Goal: Information Seeking & Learning: Check status

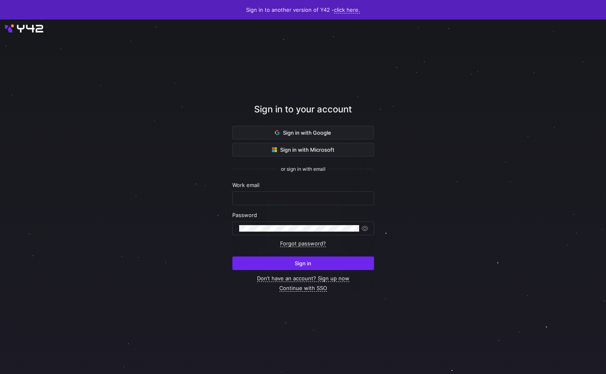
type input "[PERSON_NAME][EMAIL_ADDRESS][DOMAIN_NAME]"
click at [279, 262] on span "submit" at bounding box center [303, 263] width 141 height 13
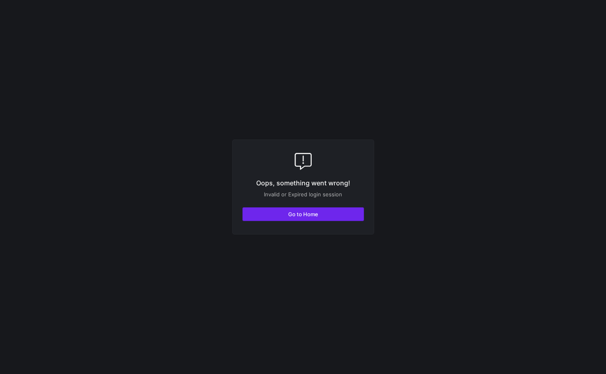
click at [286, 210] on span "button" at bounding box center [303, 214] width 121 height 13
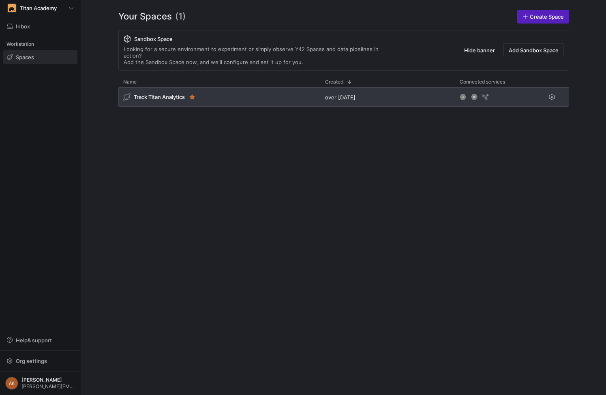
click at [134, 94] on span "Track Titan Analytics" at bounding box center [159, 97] width 51 height 6
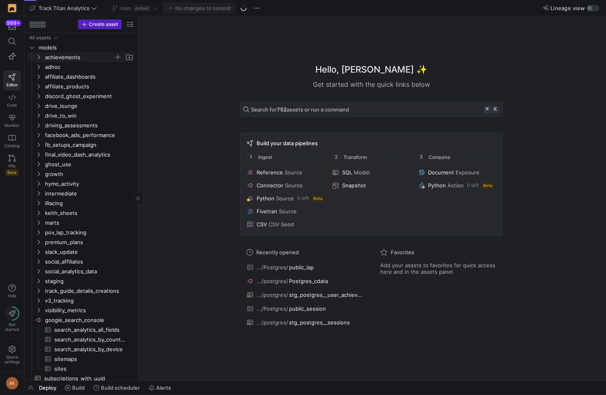
click at [49, 57] on span "achievements" at bounding box center [79, 57] width 69 height 9
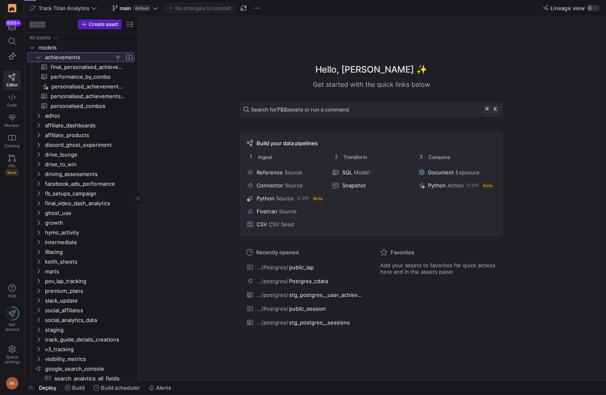
click at [49, 57] on span "achievements" at bounding box center [79, 57] width 69 height 9
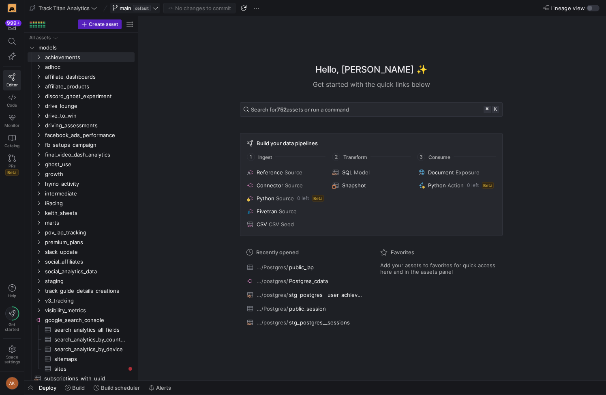
click at [137, 5] on span "default" at bounding box center [142, 8] width 18 height 6
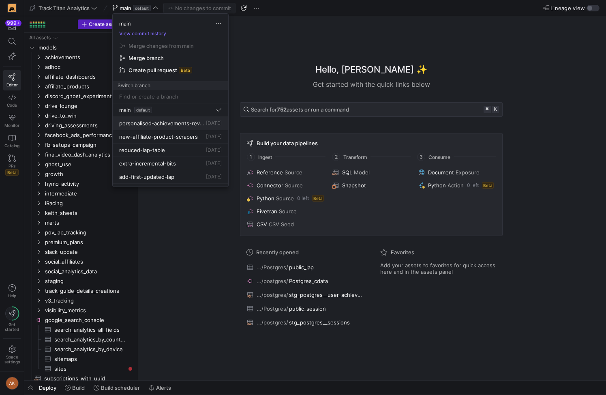
click at [141, 122] on span "personalised-achievements-revamp" at bounding box center [161, 123] width 85 height 6
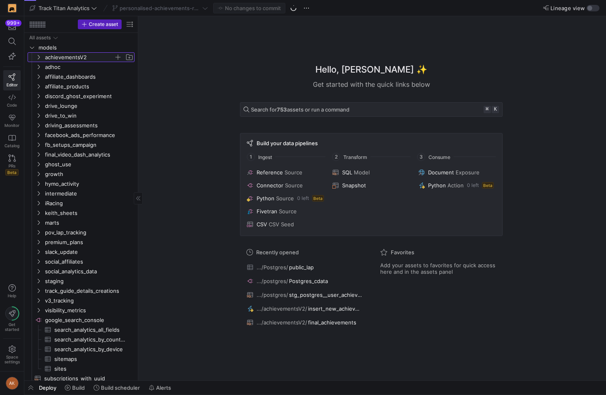
click at [57, 57] on span "achievementsV2" at bounding box center [79, 57] width 69 height 9
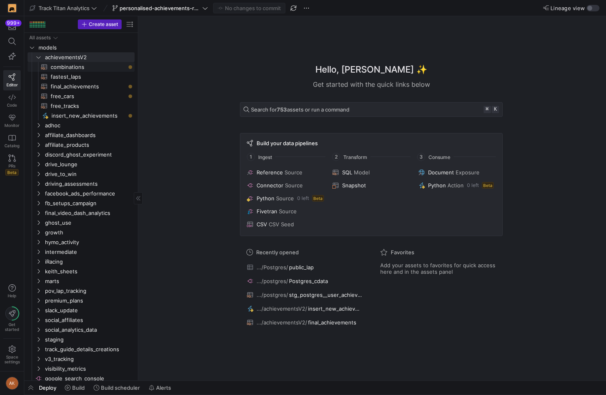
click at [59, 67] on span "combinations​​​​​​​​​​" at bounding box center [88, 66] width 75 height 9
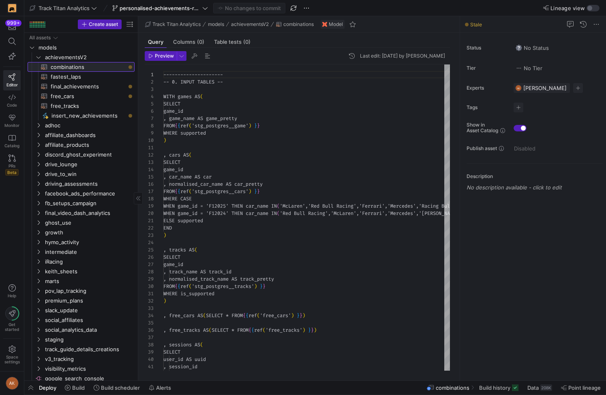
scroll to position [73, 0]
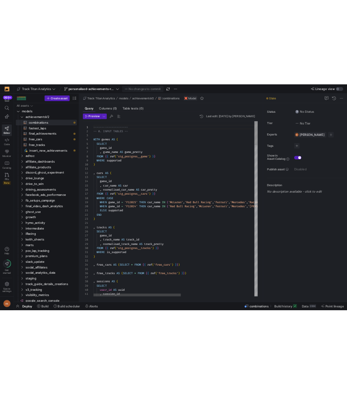
scroll to position [29, 61]
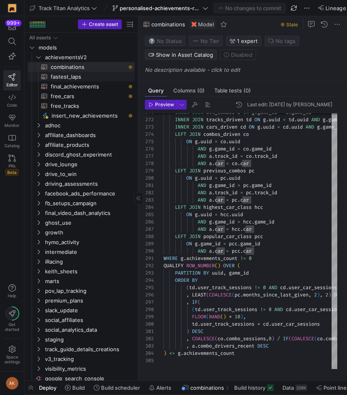
click at [77, 76] on span "fastest_laps​​​​​​​​​​" at bounding box center [88, 76] width 75 height 9
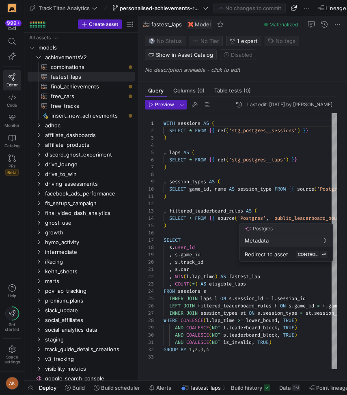
click at [217, 247] on div at bounding box center [173, 197] width 347 height 395
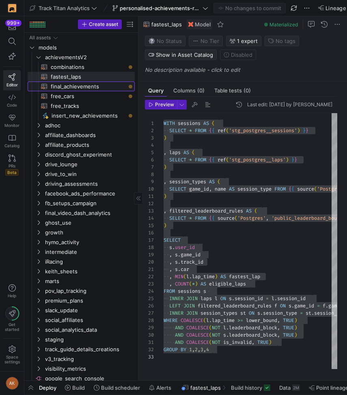
click at [69, 84] on span "final_achievements​​​​​​​​​​" at bounding box center [88, 86] width 75 height 9
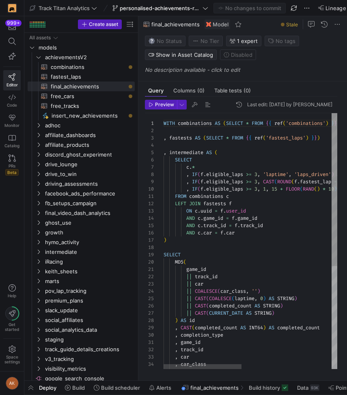
click at [290, 249] on div "WITH combinations AS ( SELECT * FROM { { ref ( 'combinations' ) } } ) , fastest…" at bounding box center [350, 327] width 374 height 428
click at [290, 249] on div "|| car || COALESCE ( car_class , '' ) || CAST ( COALESCE ( laptime , 0 ) AS STR…" at bounding box center [350, 327] width 374 height 428
type textarea "WITH combinations AS (SELECT * FROM {{ ref('combinations') }}) , fastests AS (S…"
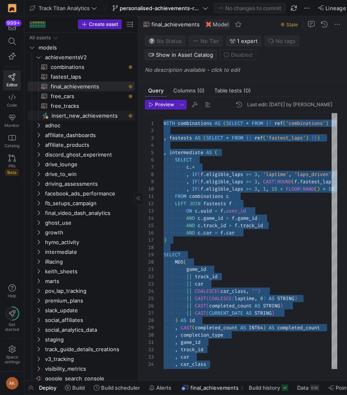
click at [67, 117] on span "insert_new_achievements​​​​​" at bounding box center [89, 115] width 74 height 9
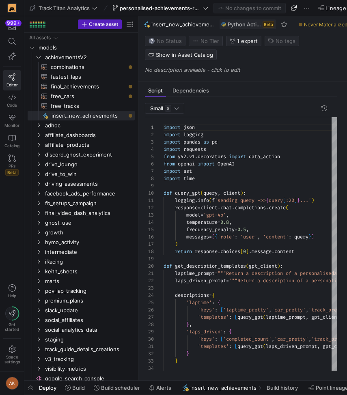
scroll to position [73, 0]
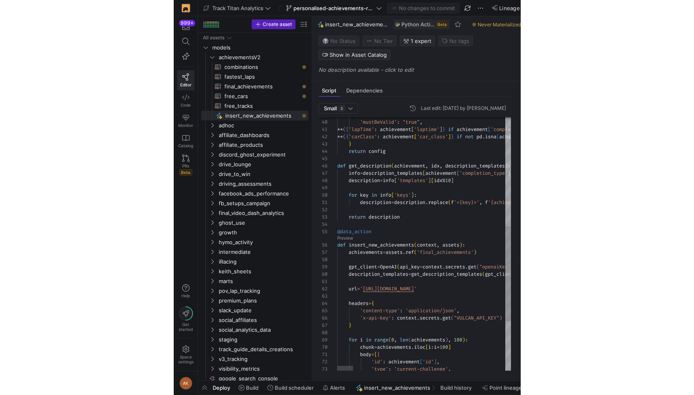
scroll to position [22, 0]
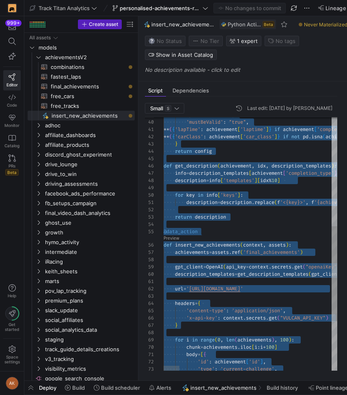
type textarea "description = description.replace(f'<{key}>', f'{achievement[key]}') return des…"
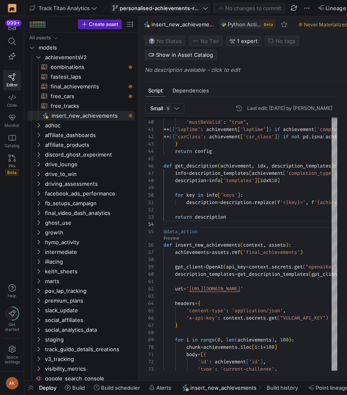
click at [142, 5] on span "personalised-achievements-revamp" at bounding box center [160, 8] width 81 height 6
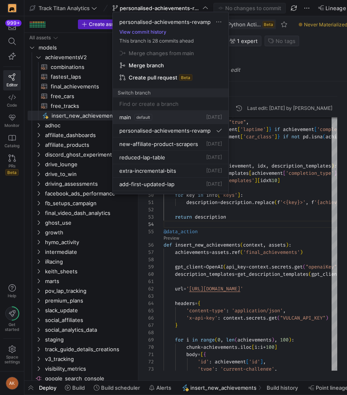
click at [133, 118] on div "main default" at bounding box center [135, 117] width 33 height 6
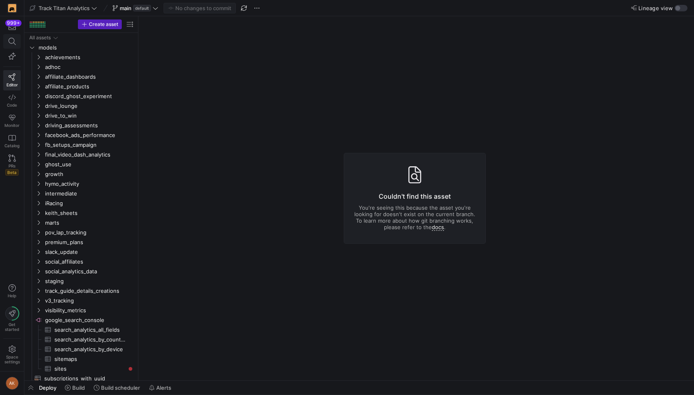
click at [12, 42] on icon at bounding box center [12, 41] width 7 height 7
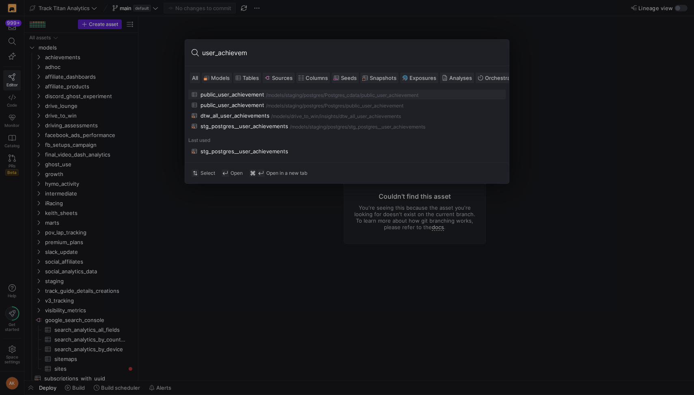
type input "user_achievem"
click at [269, 95] on div "/models/" at bounding box center [275, 95] width 19 height 6
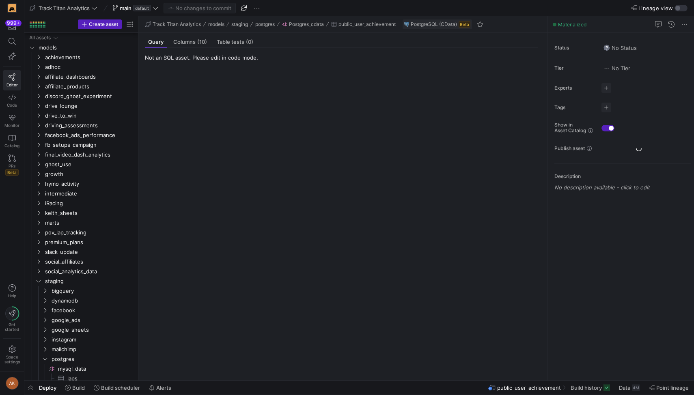
scroll to position [120, 0]
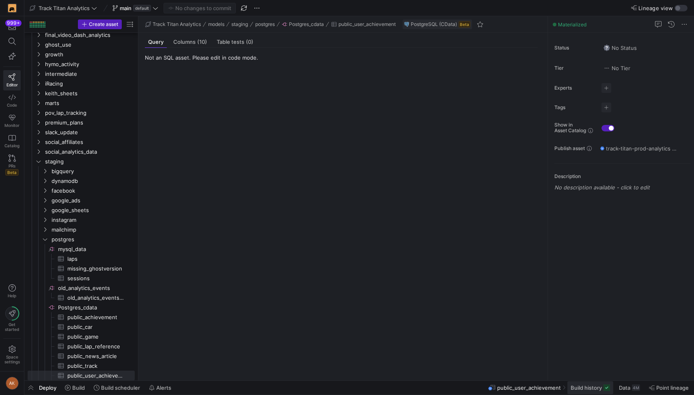
click at [582, 389] on span "Build history" at bounding box center [585, 388] width 31 height 6
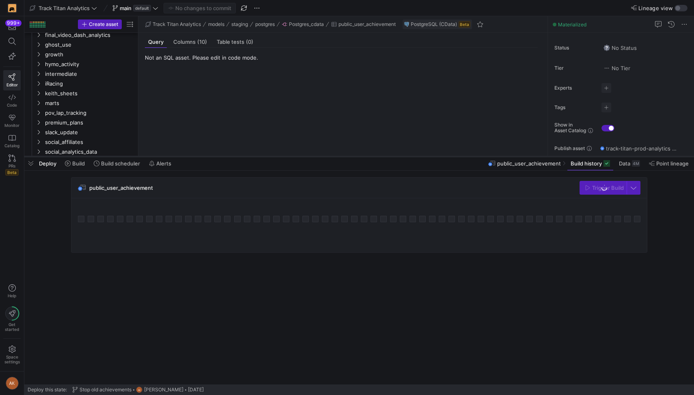
drag, startPoint x: 487, startPoint y: 247, endPoint x: 481, endPoint y: 153, distance: 93.4
click at [481, 155] on div at bounding box center [358, 156] width 669 height 3
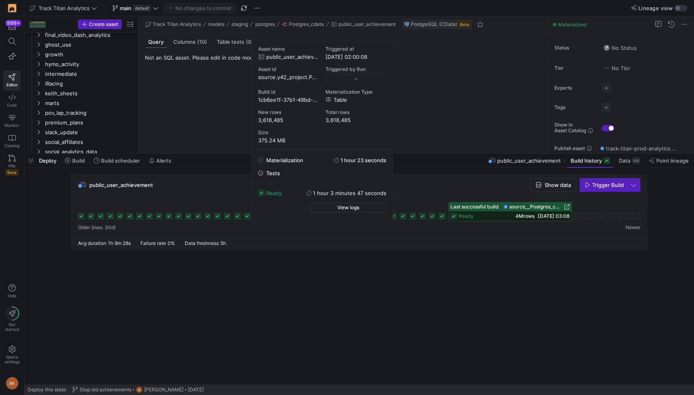
click at [405, 216] on icon at bounding box center [403, 216] width 6 height 6
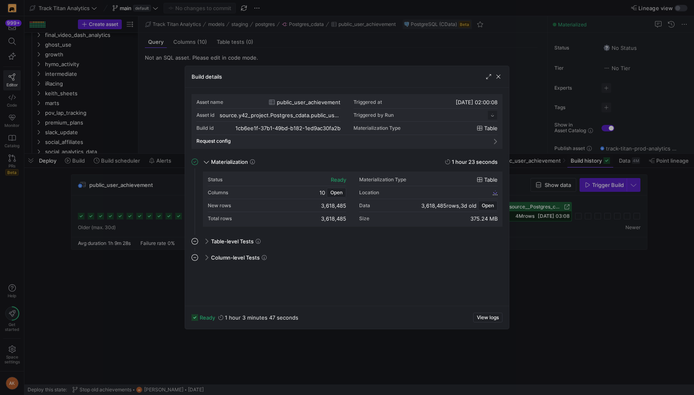
scroll to position [73, 0]
click at [414, 193] on span "1cb6ee1f-37b1-49bd-b182-1ed9ac30fa2b" at bounding box center [442, 192] width 98 height 6
click at [394, 290] on mat-expansion-panel "Column-level Tests This job has no column tests" at bounding box center [346, 275] width 311 height 48
click at [498, 77] on span "button" at bounding box center [498, 77] width 8 height 8
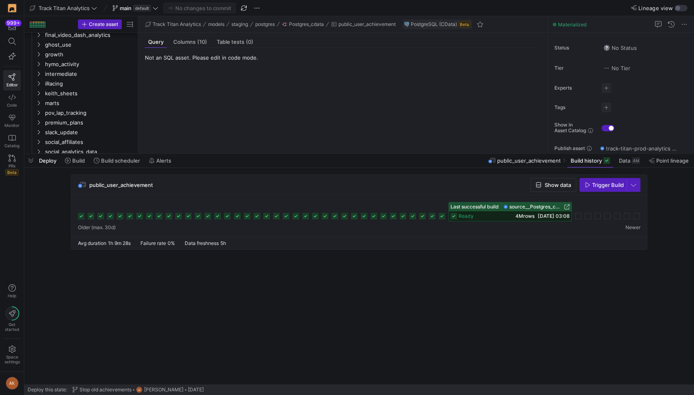
click at [422, 220] on div at bounding box center [359, 211] width 562 height 19
click at [422, 218] on icon at bounding box center [422, 216] width 6 height 6
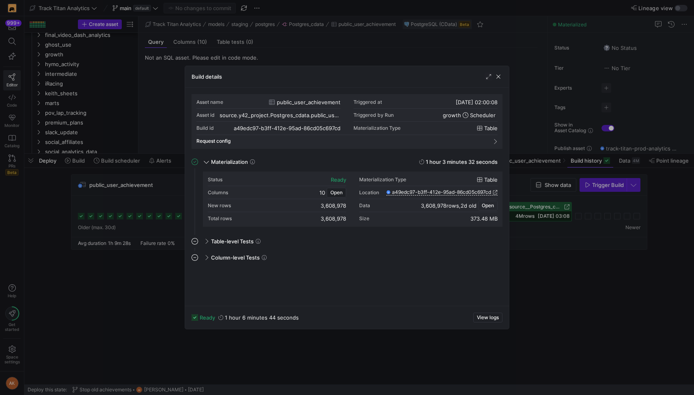
click at [487, 207] on span "Open" at bounding box center [487, 206] width 12 height 6
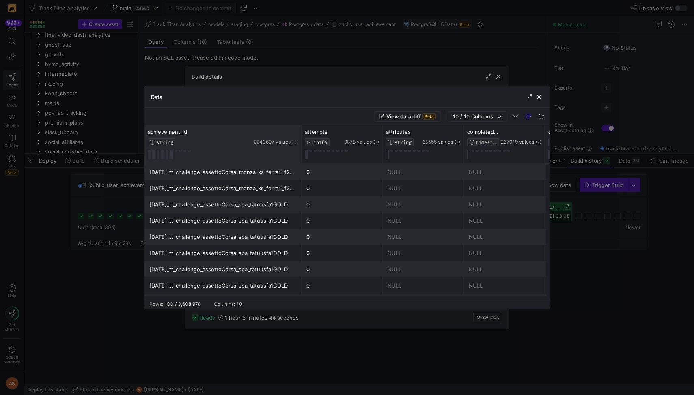
drag, startPoint x: 224, startPoint y: 131, endPoint x: 301, endPoint y: 133, distance: 76.7
click at [301, 133] on div at bounding box center [300, 144] width 3 height 38
click at [540, 95] on span "button" at bounding box center [539, 97] width 8 height 8
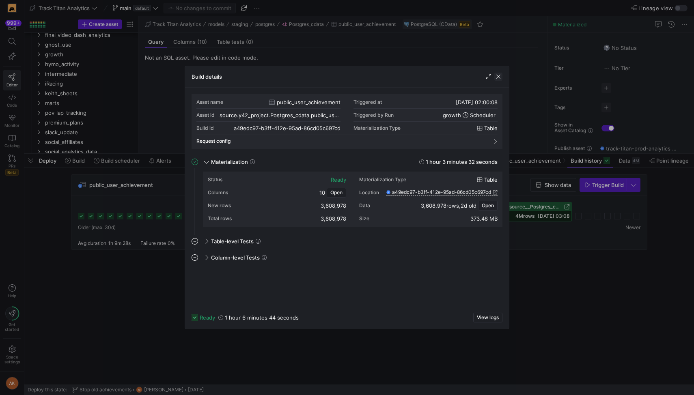
click at [499, 75] on span "button" at bounding box center [498, 77] width 8 height 8
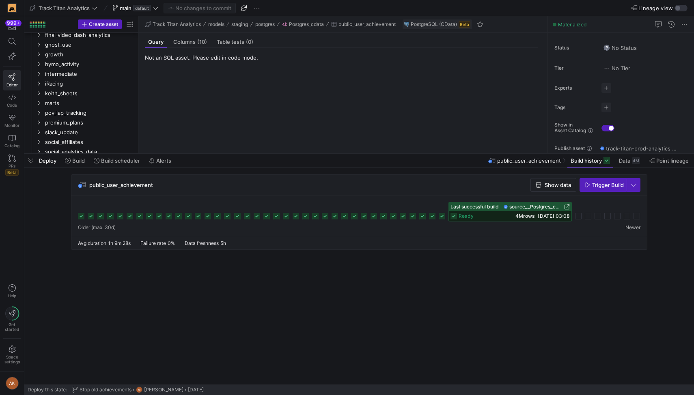
click at [353, 217] on icon at bounding box center [354, 216] width 6 height 6
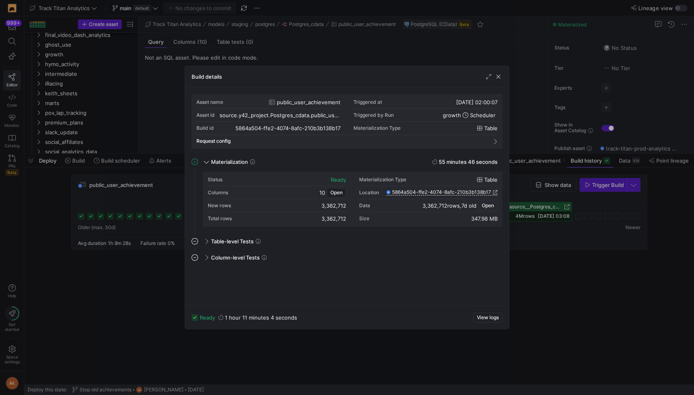
click at [482, 204] on span "Open" at bounding box center [487, 206] width 12 height 6
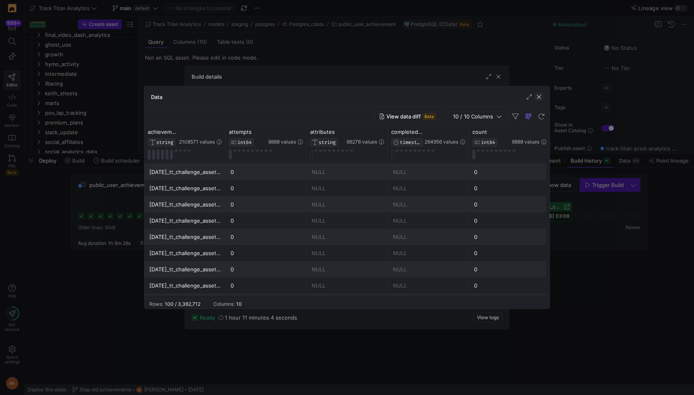
click at [538, 97] on span "button" at bounding box center [539, 97] width 8 height 8
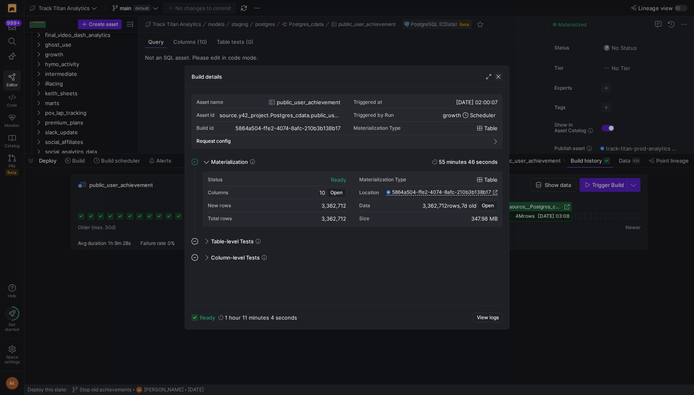
click at [494, 73] on span "button" at bounding box center [498, 77] width 8 height 8
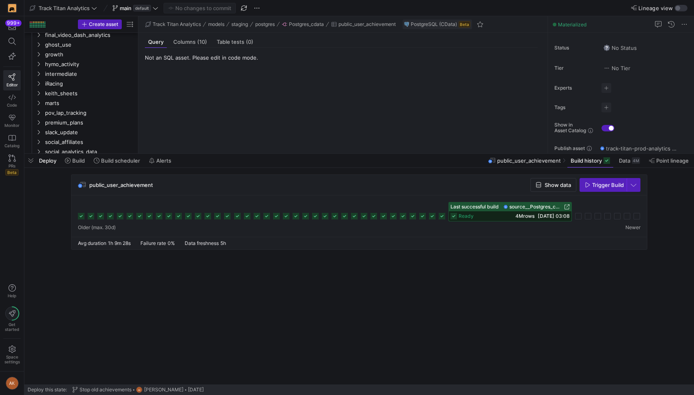
click at [315, 216] on rect at bounding box center [315, 216] width 6 height 6
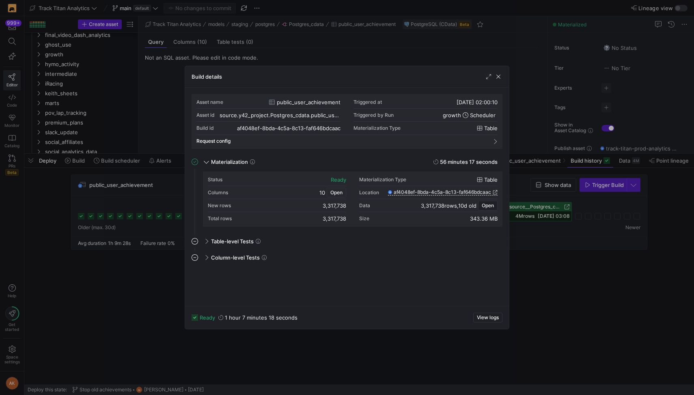
click at [336, 191] on span "Open" at bounding box center [336, 193] width 12 height 6
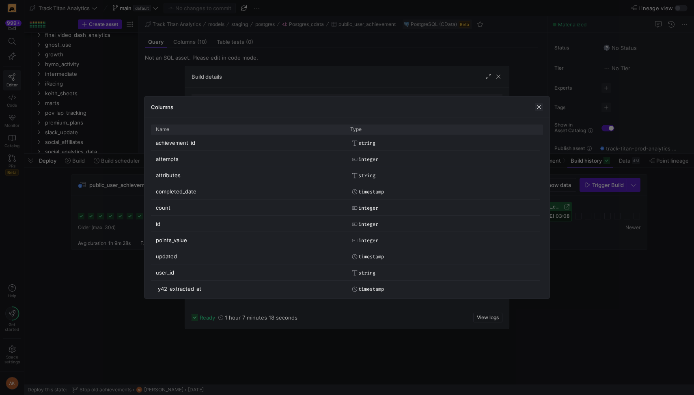
click at [538, 105] on span "button" at bounding box center [539, 107] width 8 height 8
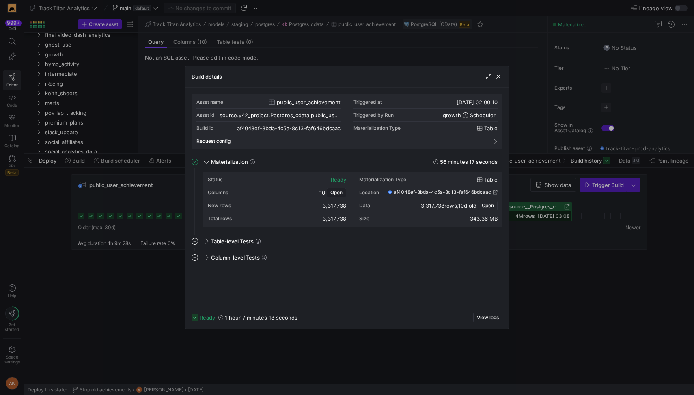
click at [486, 204] on span "Open" at bounding box center [487, 206] width 12 height 6
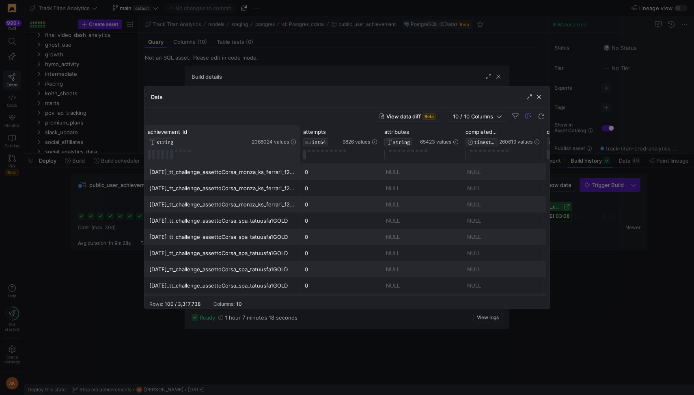
drag, startPoint x: 224, startPoint y: 138, endPoint x: 316, endPoint y: 142, distance: 91.7
click at [301, 142] on div at bounding box center [299, 144] width 3 height 38
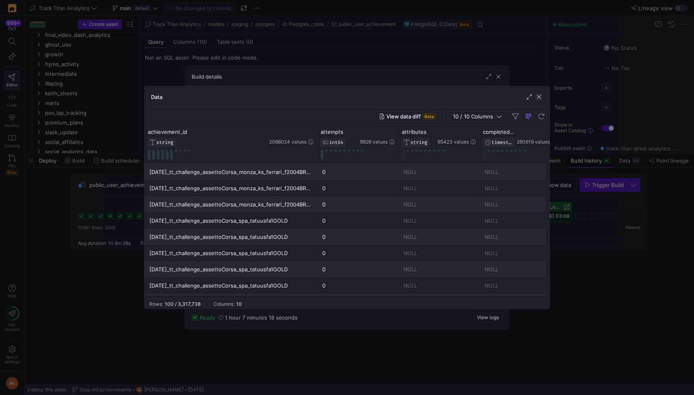
click at [539, 93] on span "button" at bounding box center [539, 97] width 8 height 8
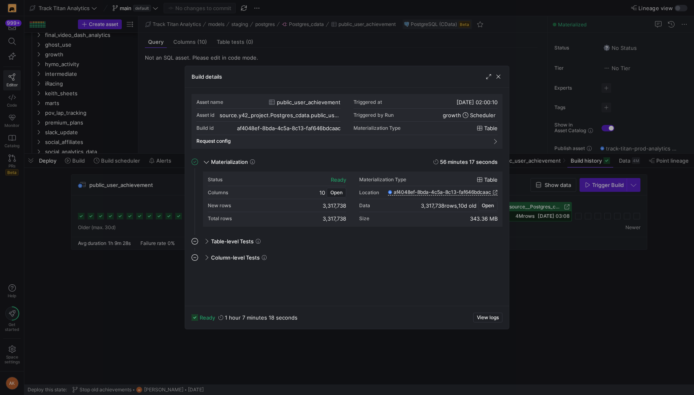
click at [487, 204] on span "Open" at bounding box center [487, 206] width 12 height 6
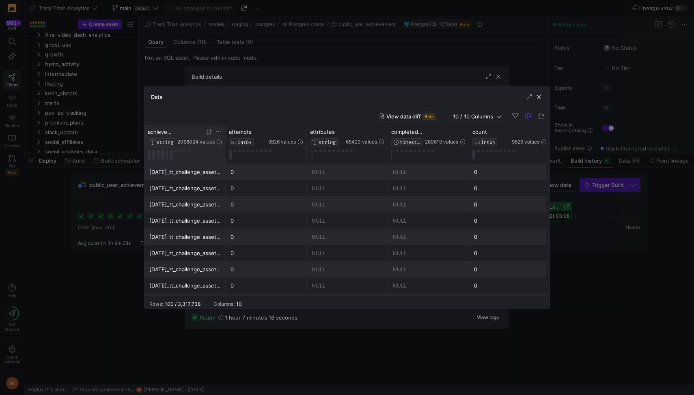
click at [217, 130] on icon at bounding box center [218, 132] width 6 height 6
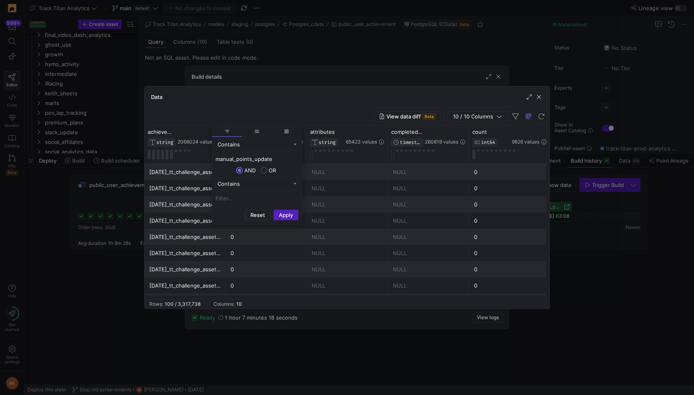
type input "manual_points_update"
click at [273, 210] on button "Apply" at bounding box center [285, 215] width 25 height 11
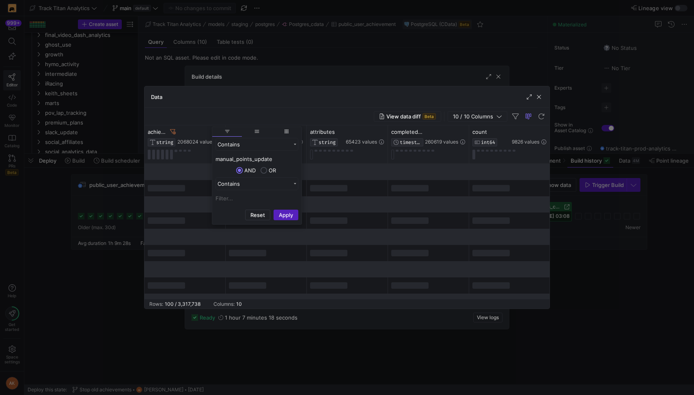
click at [325, 114] on div "View data diff Beta 10 / 10 Columns" at bounding box center [346, 116] width 405 height 17
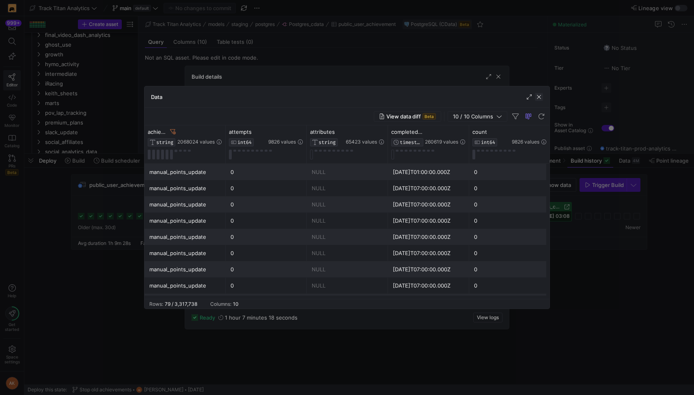
click at [539, 94] on span "button" at bounding box center [539, 97] width 8 height 8
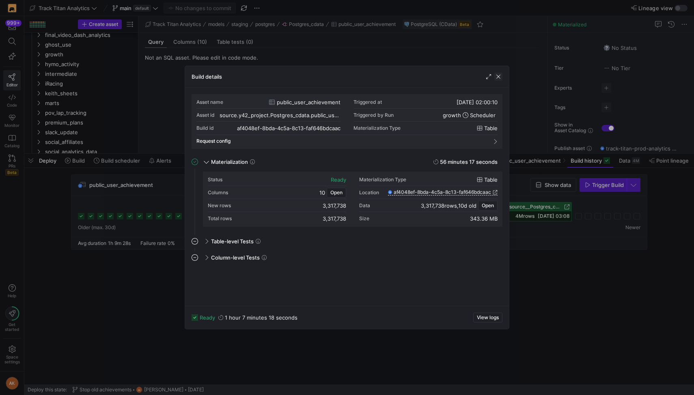
click at [498, 77] on span "button" at bounding box center [498, 77] width 8 height 8
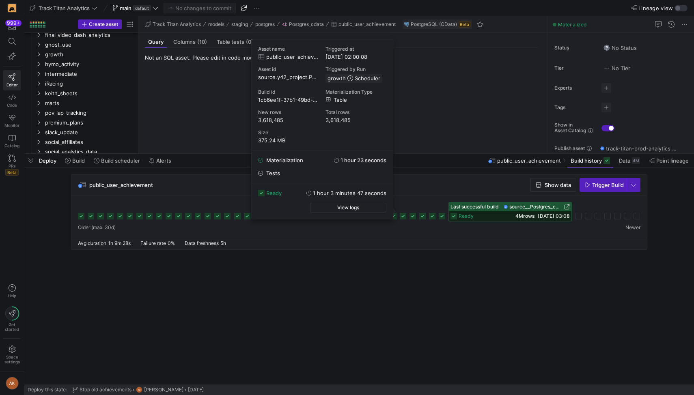
click at [401, 215] on icon at bounding box center [403, 216] width 6 height 6
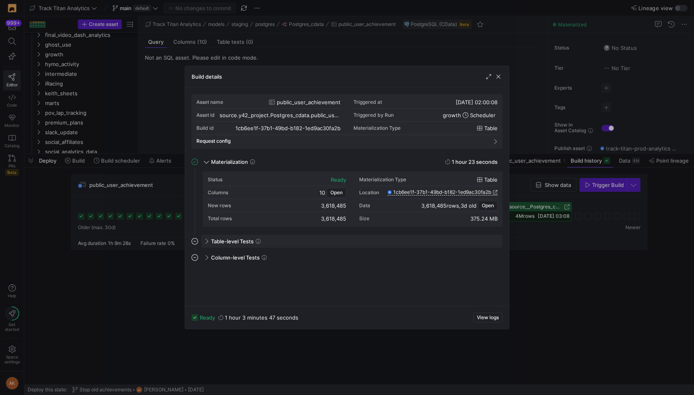
click at [441, 237] on div "Table-level Tests" at bounding box center [351, 241] width 301 height 13
click at [489, 204] on span "Open" at bounding box center [487, 206] width 12 height 6
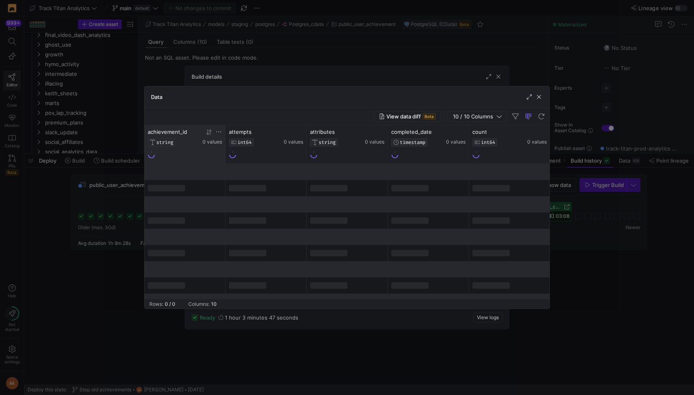
click at [219, 133] on icon at bounding box center [218, 132] width 6 height 6
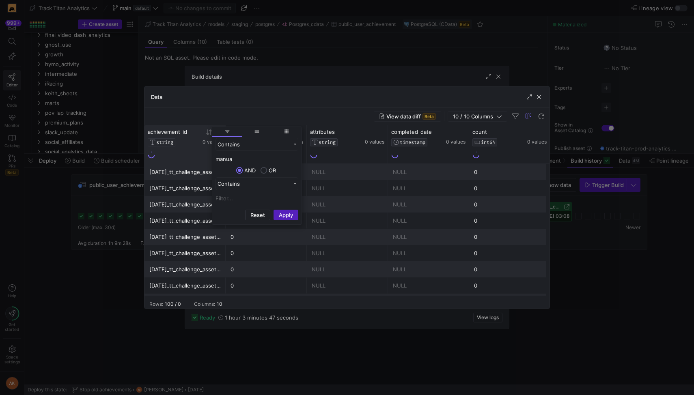
type input "manual"
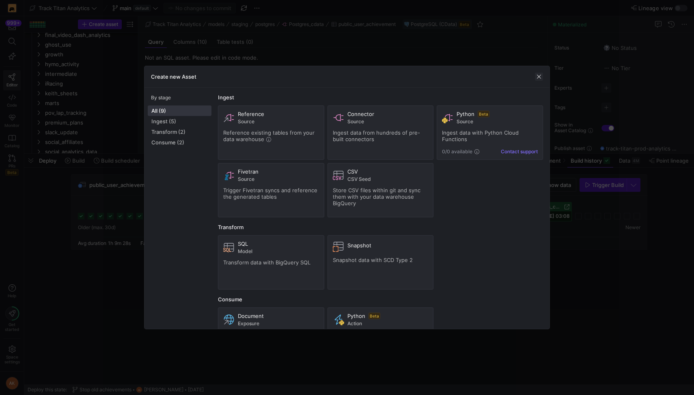
click at [539, 75] on span "button" at bounding box center [539, 77] width 8 height 8
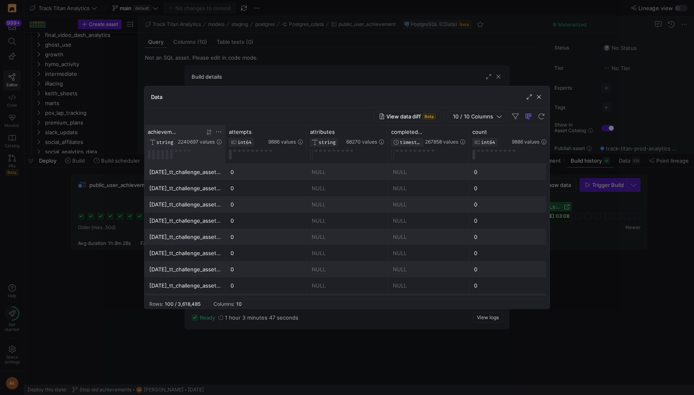
click at [217, 132] on icon at bounding box center [218, 132] width 6 height 6
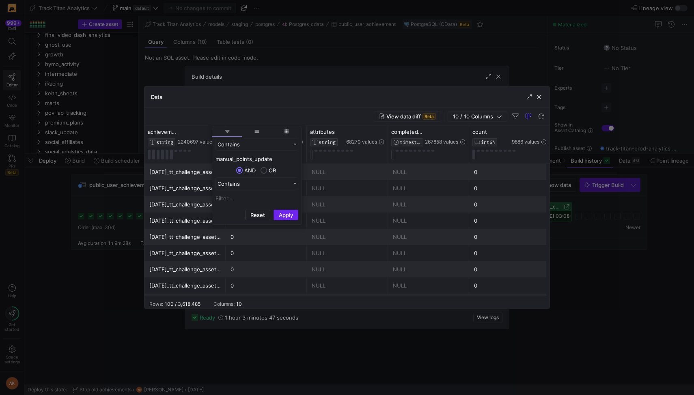
type input "manual_points_update"
click at [288, 213] on button "Apply" at bounding box center [285, 215] width 25 height 11
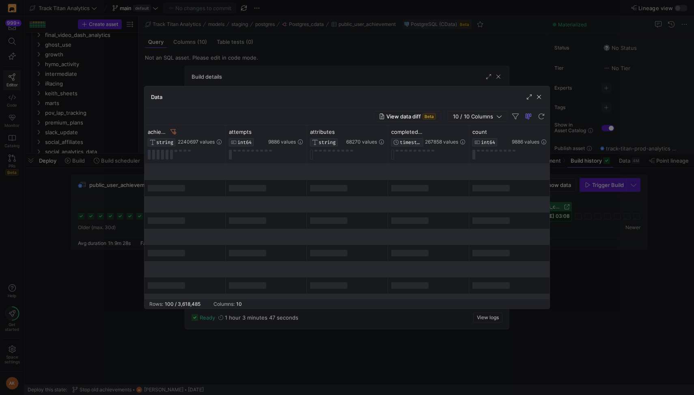
click at [292, 110] on div "View data diff Beta 10 / 10 Columns" at bounding box center [346, 116] width 405 height 17
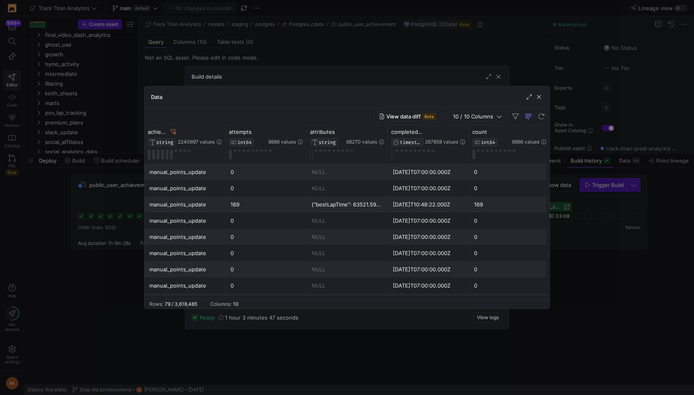
scroll to position [0, 410]
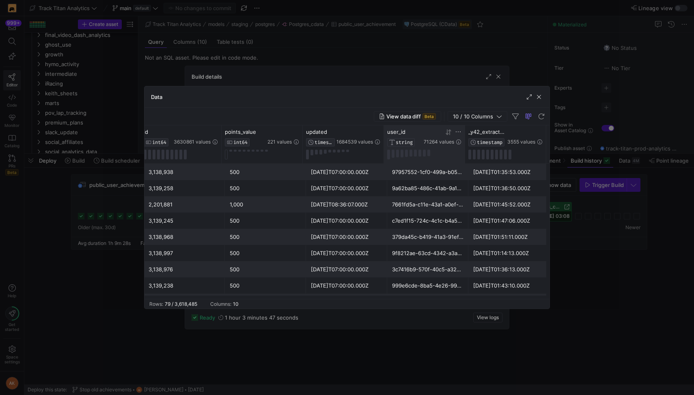
click at [449, 131] on icon at bounding box center [449, 132] width 3 height 6
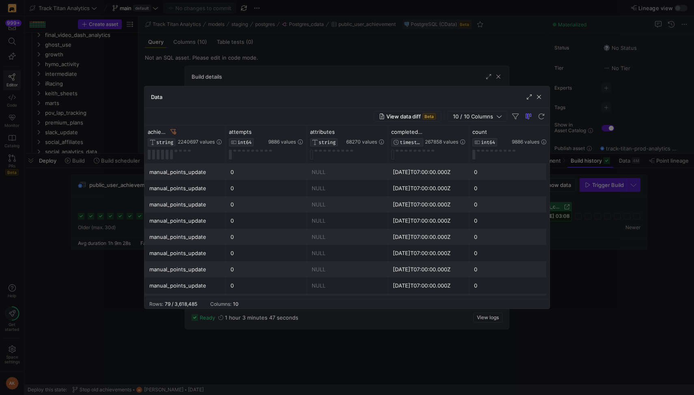
click at [205, 168] on div "manual_points_update" at bounding box center [184, 172] width 71 height 16
click at [538, 95] on span "button" at bounding box center [539, 97] width 8 height 8
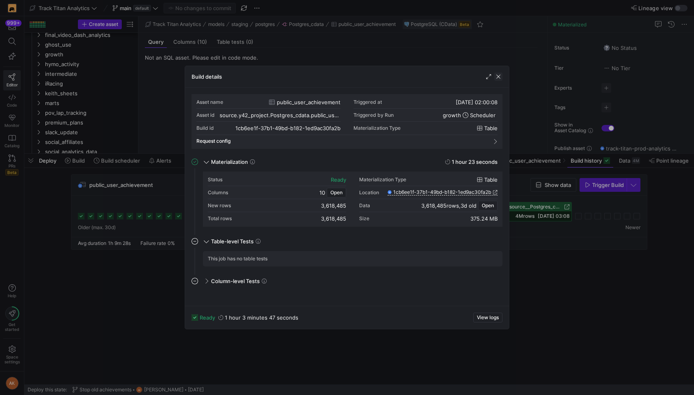
click at [500, 74] on span "button" at bounding box center [498, 77] width 8 height 8
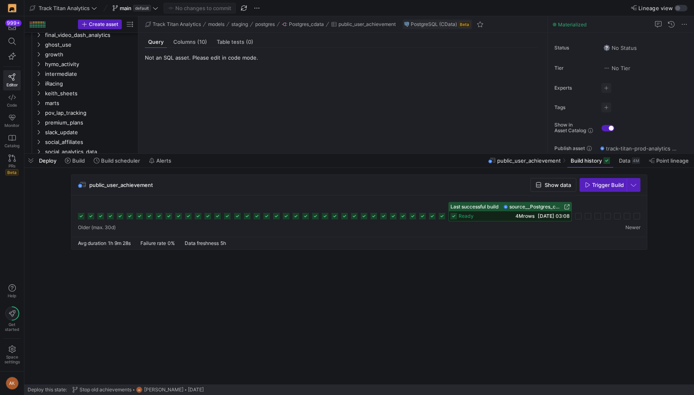
click at [455, 219] on icon at bounding box center [453, 216] width 6 height 6
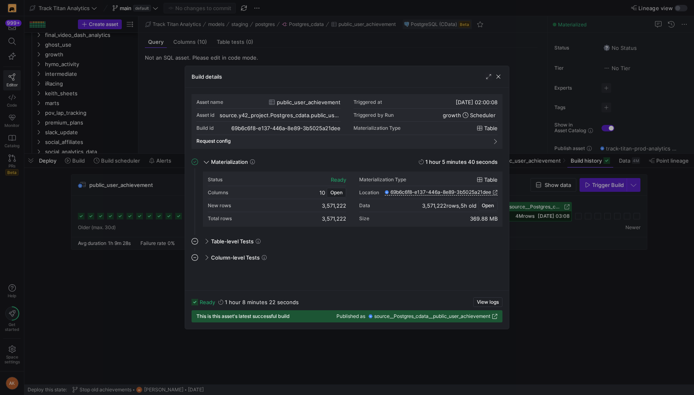
click at [487, 205] on span "Open" at bounding box center [487, 206] width 12 height 6
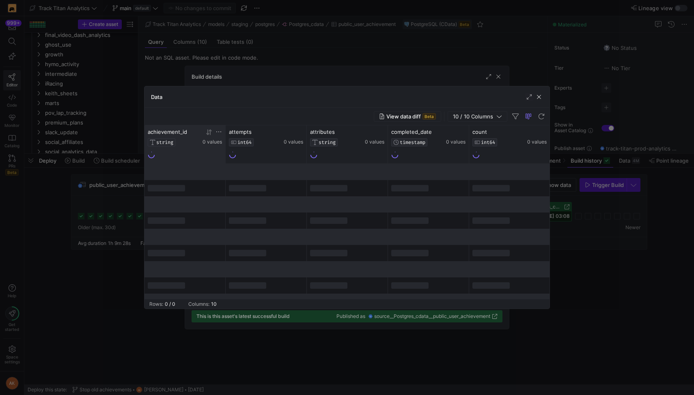
click at [219, 130] on icon at bounding box center [218, 132] width 6 height 6
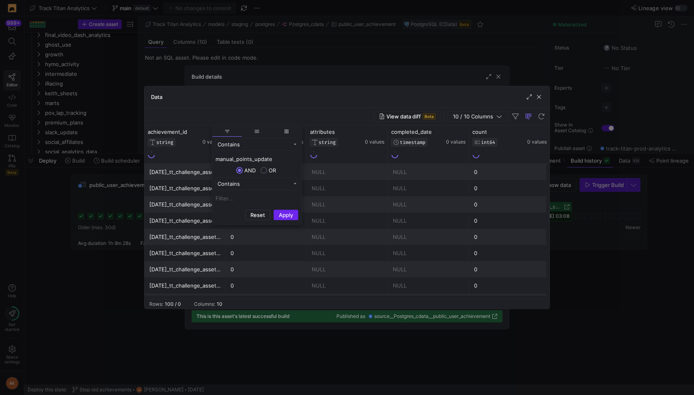
type input "manual_points_update"
click at [285, 212] on button "Apply" at bounding box center [285, 215] width 25 height 11
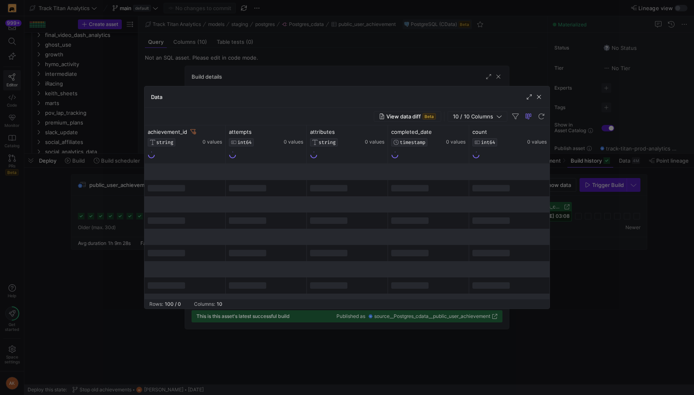
click at [298, 108] on div "View data diff Beta 10 / 10 Columns" at bounding box center [346, 116] width 405 height 17
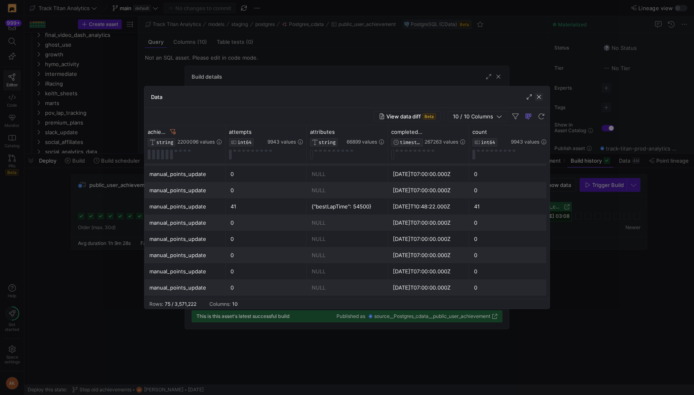
click at [539, 95] on span "button" at bounding box center [539, 97] width 8 height 8
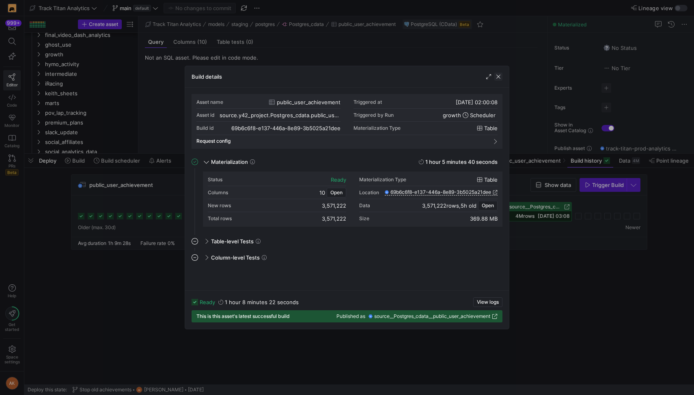
click at [496, 77] on span "button" at bounding box center [498, 77] width 8 height 8
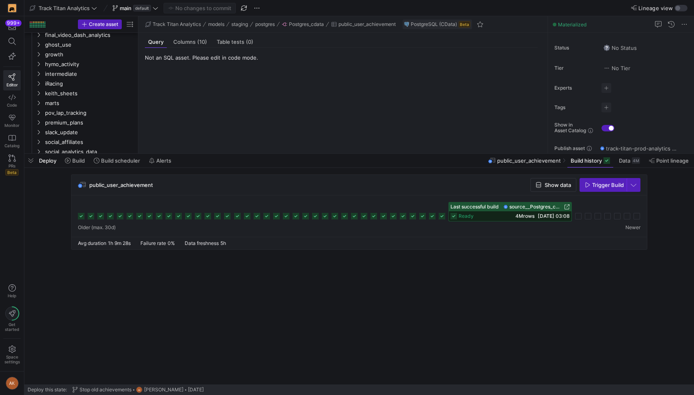
click at [392, 217] on rect at bounding box center [393, 216] width 6 height 6
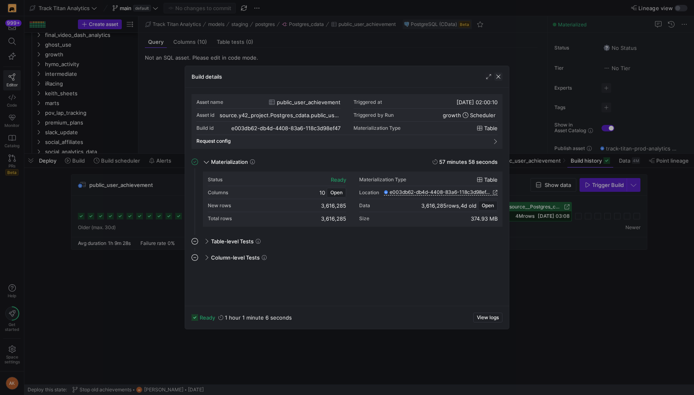
click at [500, 75] on span "button" at bounding box center [498, 77] width 8 height 8
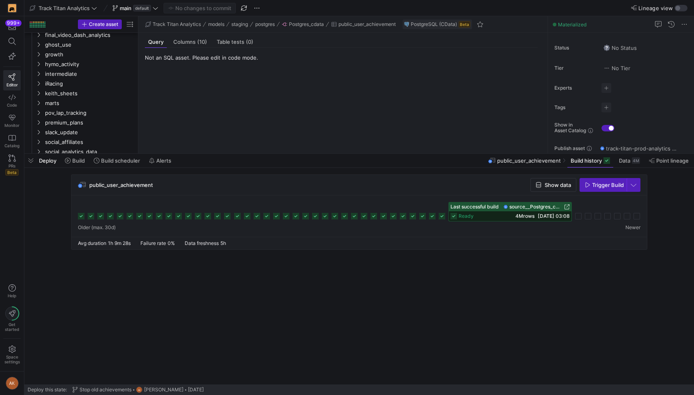
click at [317, 218] on icon at bounding box center [315, 216] width 6 height 6
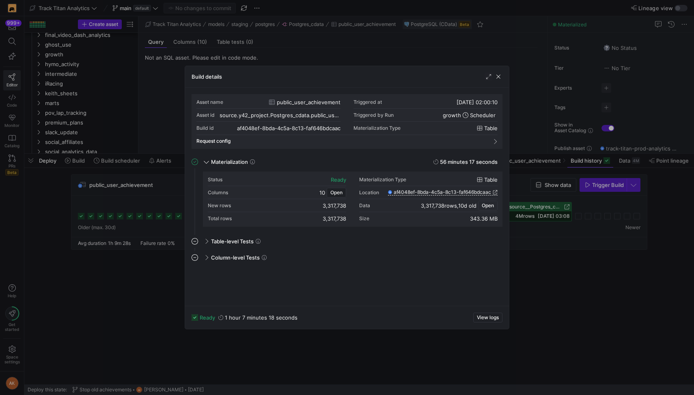
click at [486, 204] on span "Open" at bounding box center [487, 206] width 12 height 6
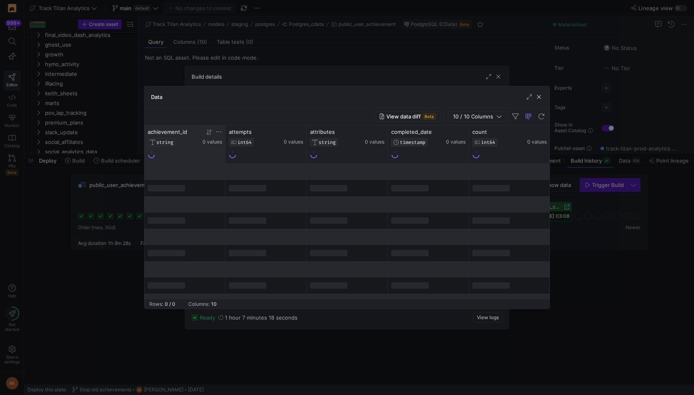
click at [218, 132] on icon at bounding box center [218, 132] width 6 height 6
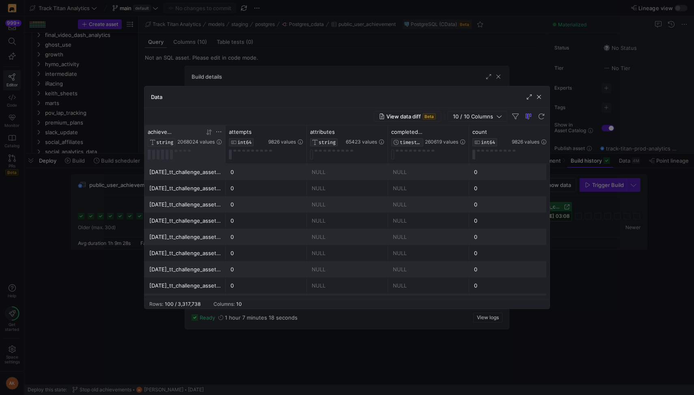
click at [218, 130] on icon at bounding box center [218, 132] width 6 height 6
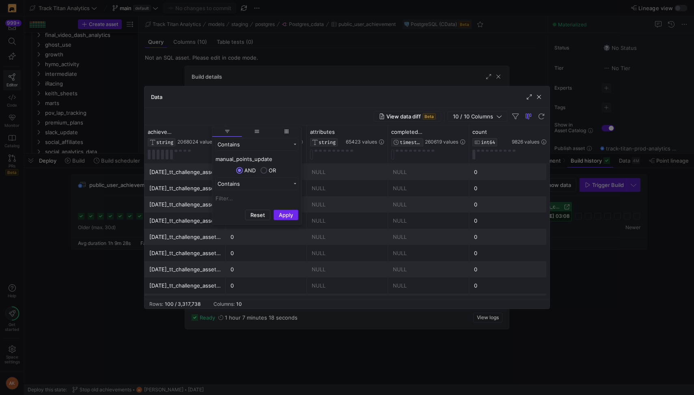
type input "manual_points_update"
click at [288, 216] on button "Apply" at bounding box center [285, 215] width 25 height 11
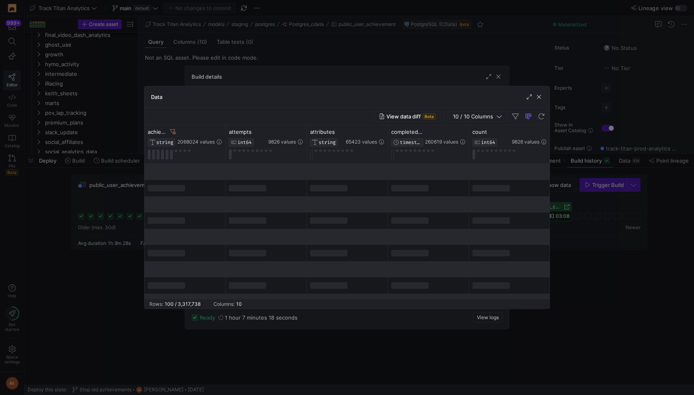
click at [294, 113] on div "View data diff Beta 10 / 10 Columns" at bounding box center [346, 116] width 405 height 17
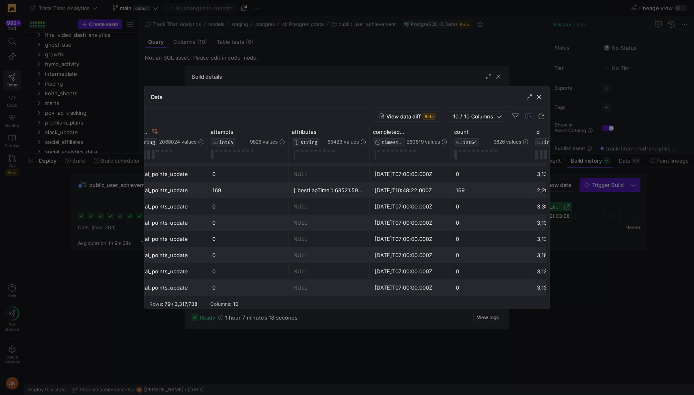
scroll to position [0, 410]
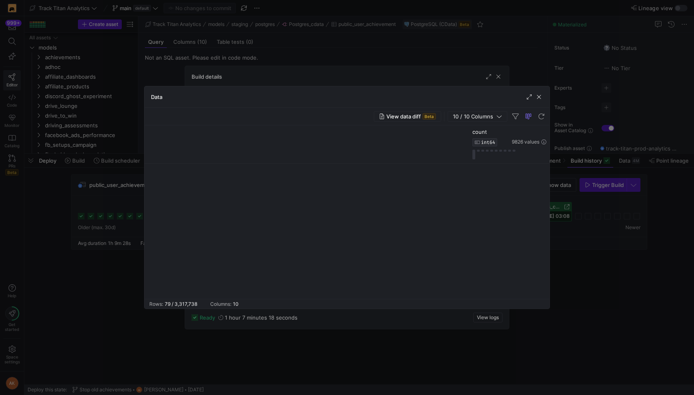
scroll to position [0, 410]
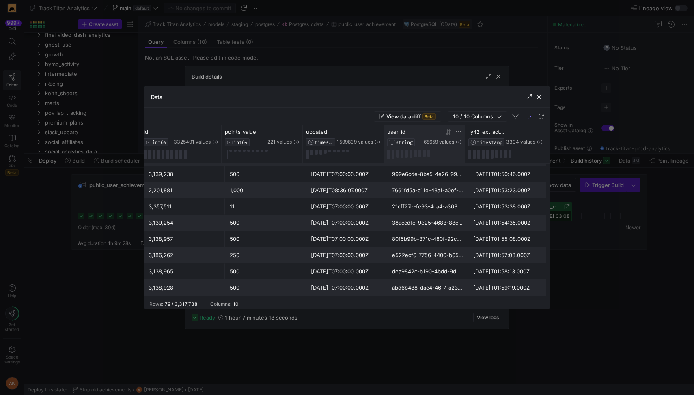
click at [447, 131] on icon at bounding box center [446, 132] width 3 height 6
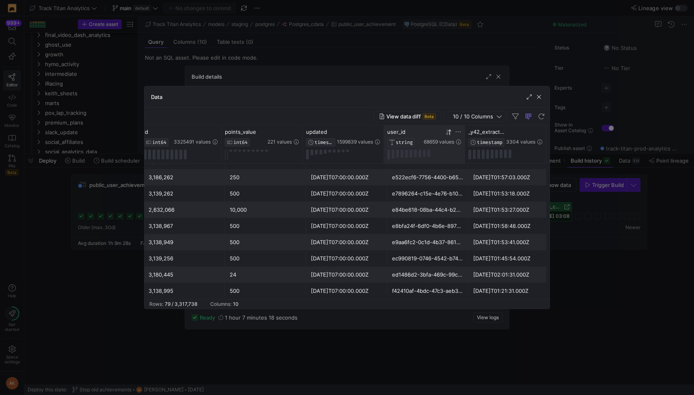
scroll to position [0, 0]
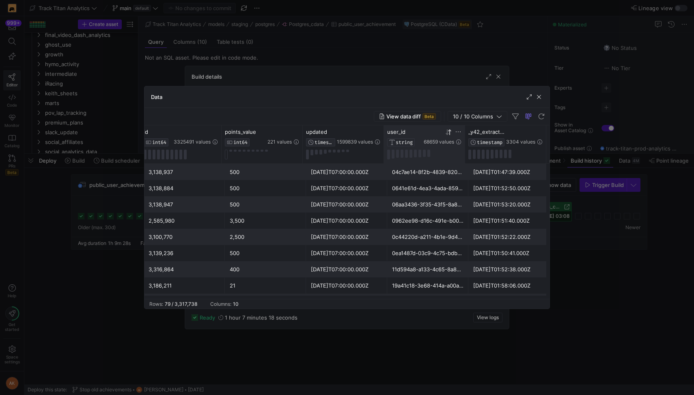
click at [413, 215] on div "0962ee98-d16c-491e-b00a-50f2bed98e0f" at bounding box center [427, 221] width 71 height 16
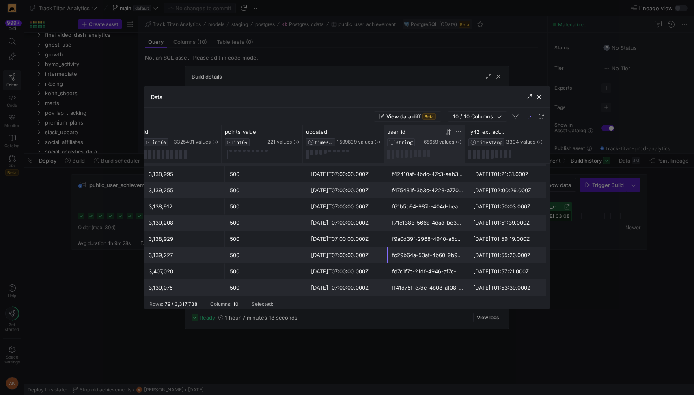
click at [408, 253] on div "fc29b64a-53af-4b60-9b9d-02b40a4c96d6" at bounding box center [427, 255] width 71 height 16
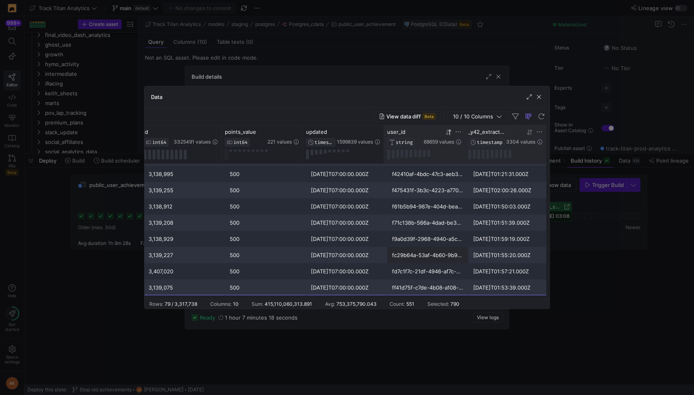
click at [537, 129] on icon at bounding box center [539, 132] width 6 height 6
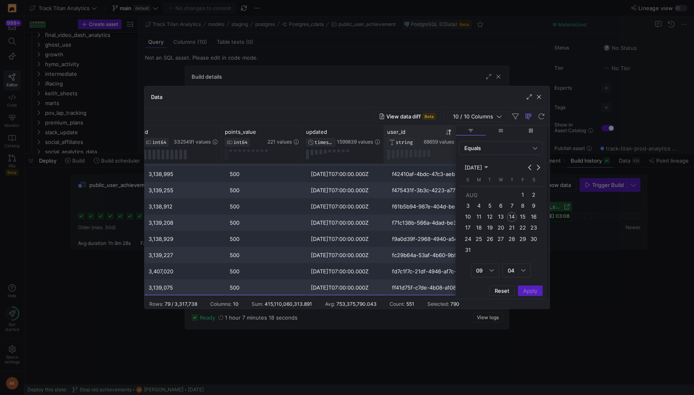
click at [477, 103] on div "Data" at bounding box center [346, 96] width 405 height 21
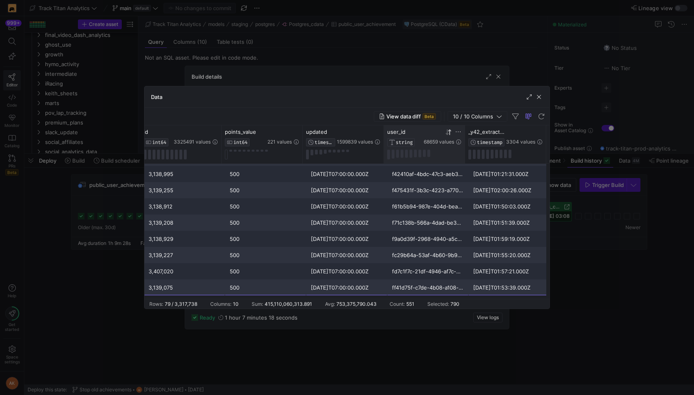
click at [475, 117] on span "10 / 10 Columns" at bounding box center [474, 116] width 43 height 6
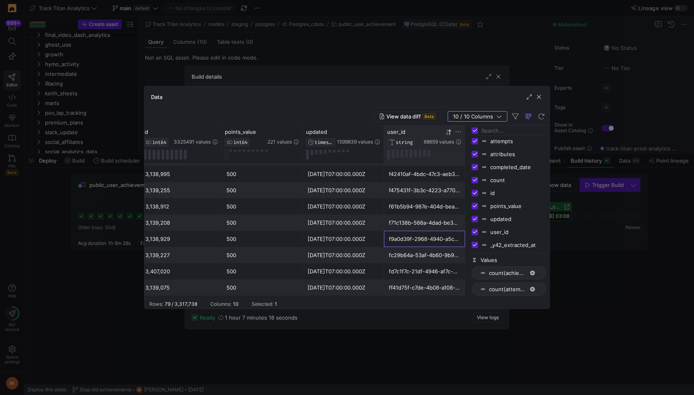
click at [446, 236] on div "f9a0d39f-2968-4940-a5cd-7ce142a94c45" at bounding box center [424, 239] width 71 height 16
click at [440, 234] on div "f9a0d39f-2968-4940-a5cd-7ce142a94c45" at bounding box center [424, 239] width 71 height 16
click at [495, 114] on span "10 / 10 Columns" at bounding box center [474, 116] width 43 height 6
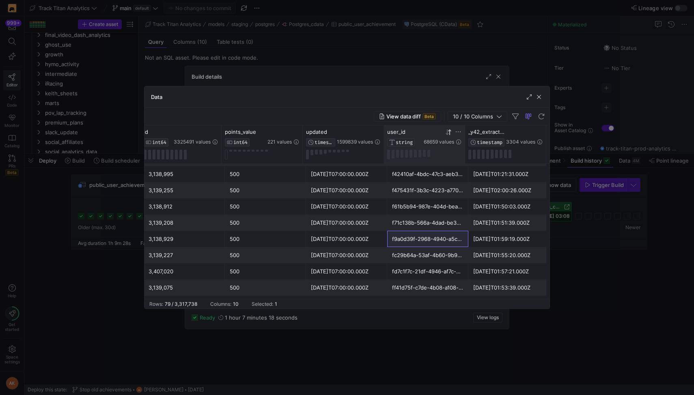
click at [495, 114] on span "10 / 10 Columns" at bounding box center [474, 116] width 43 height 6
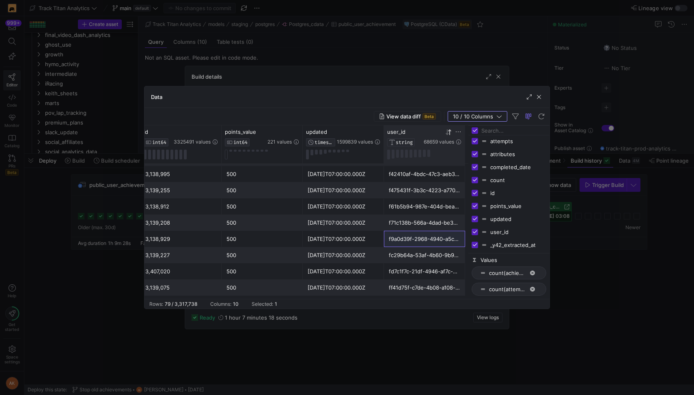
click at [474, 245] on input "Press SPACE to toggle visibility (visible)" at bounding box center [474, 245] width 6 height 6
checkbox input "false"
click at [501, 114] on icon "button" at bounding box center [499, 117] width 6 height 6
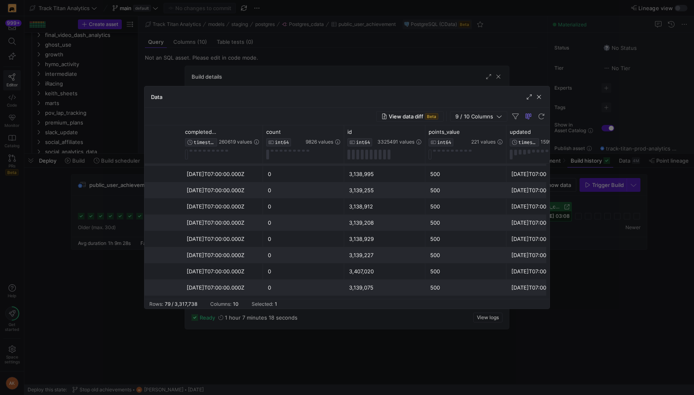
scroll to position [0, 329]
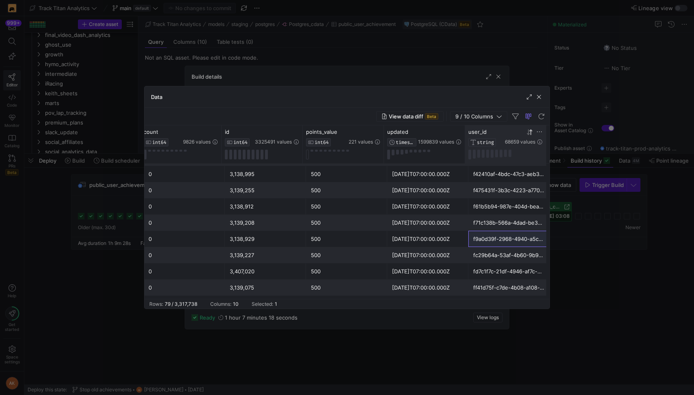
click at [538, 131] on icon at bounding box center [539, 132] width 6 height 6
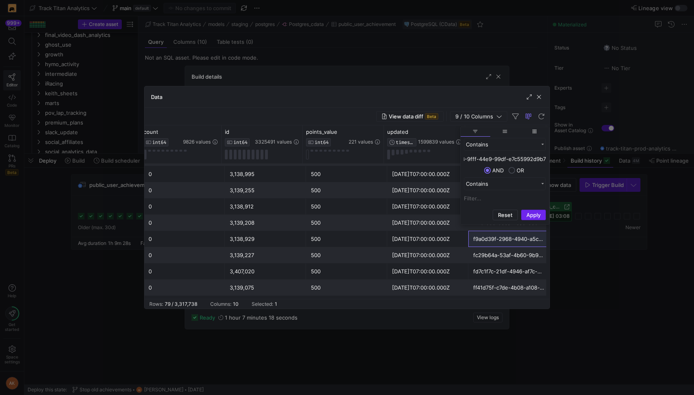
type input "4669aa03-9fff-44e9-99df-e7c55992d9b7"
click at [536, 217] on button "Apply" at bounding box center [533, 215] width 25 height 11
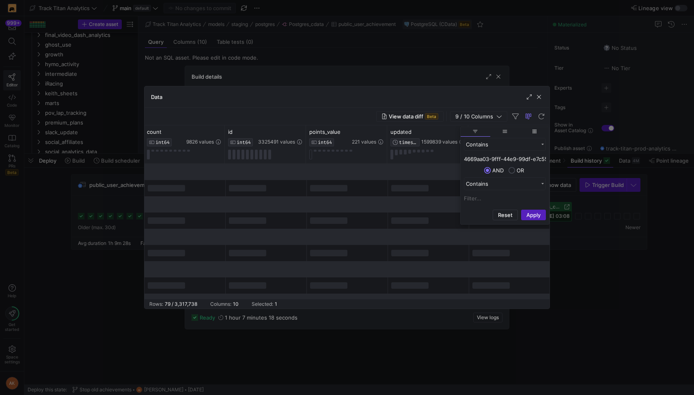
click at [406, 210] on div at bounding box center [428, 204] width 81 height 16
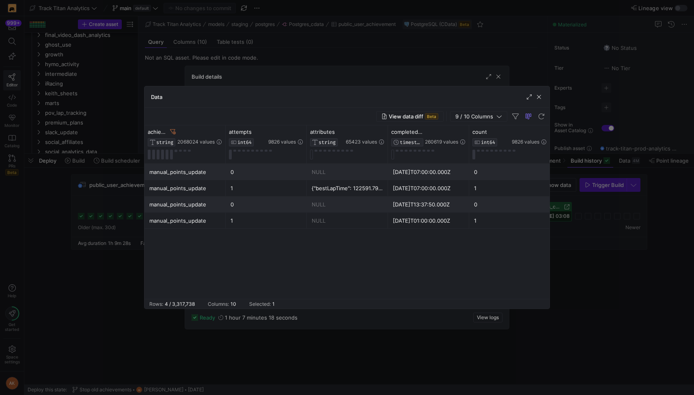
click at [238, 168] on div "0" at bounding box center [265, 172] width 71 height 16
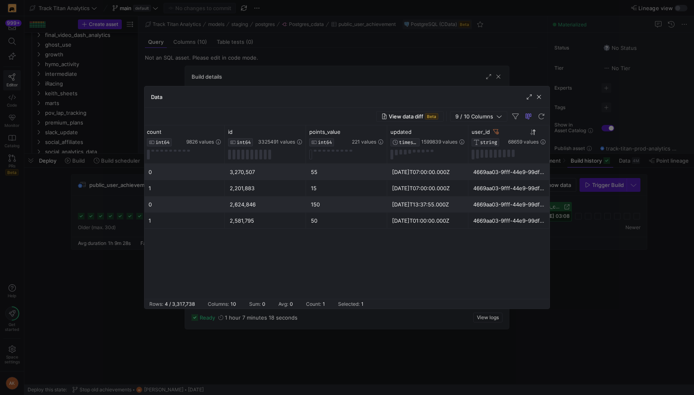
click at [483, 174] on div "4669aa03-9fff-44e9-99df-e7c55992d9b7" at bounding box center [508, 172] width 71 height 16
click at [495, 132] on icon at bounding box center [496, 132] width 6 height 6
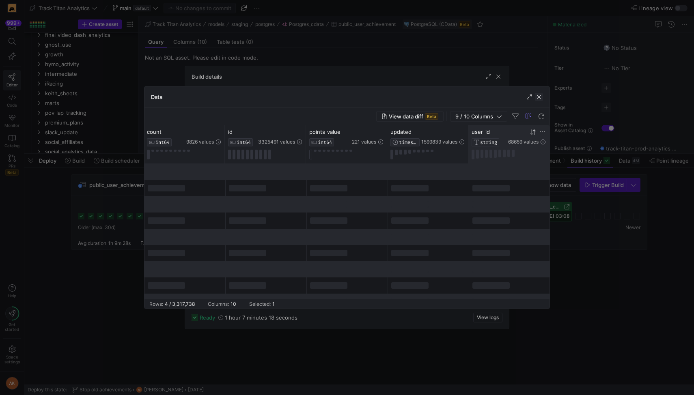
click at [539, 95] on span "button" at bounding box center [539, 97] width 8 height 8
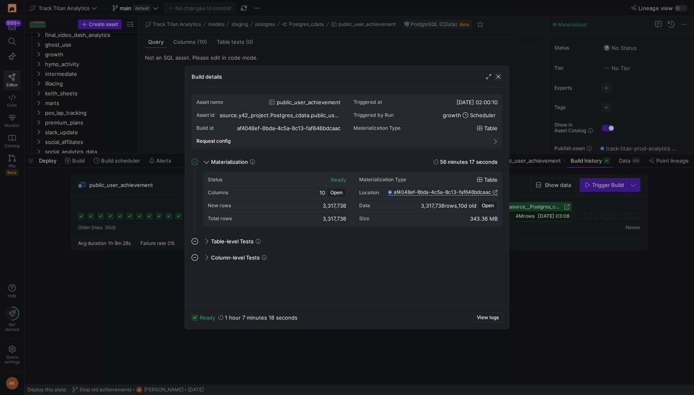
click at [496, 77] on span "button" at bounding box center [498, 77] width 8 height 8
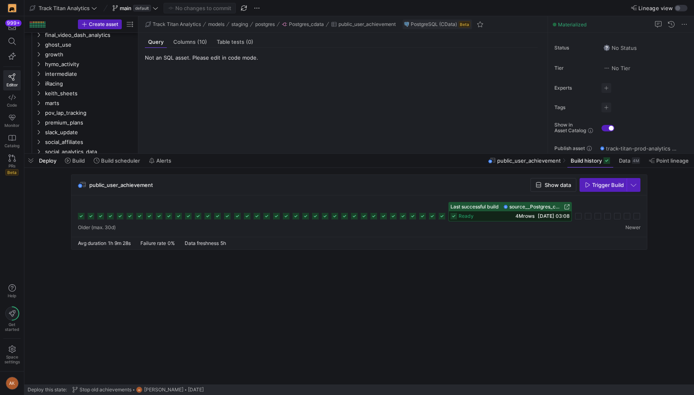
click at [453, 214] on icon at bounding box center [453, 216] width 6 height 6
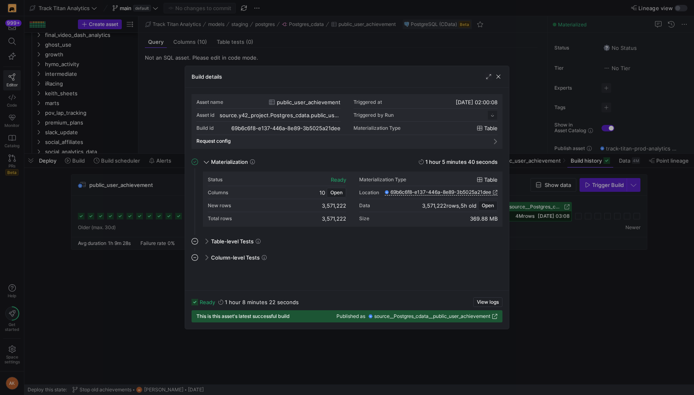
scroll to position [73, 0]
click at [489, 205] on span "Open" at bounding box center [487, 206] width 12 height 6
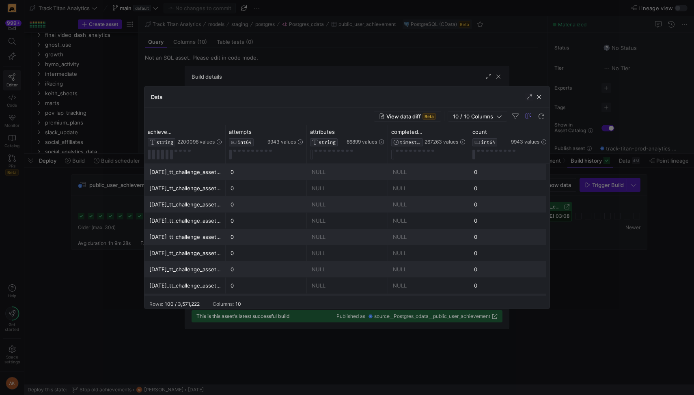
scroll to position [0, 410]
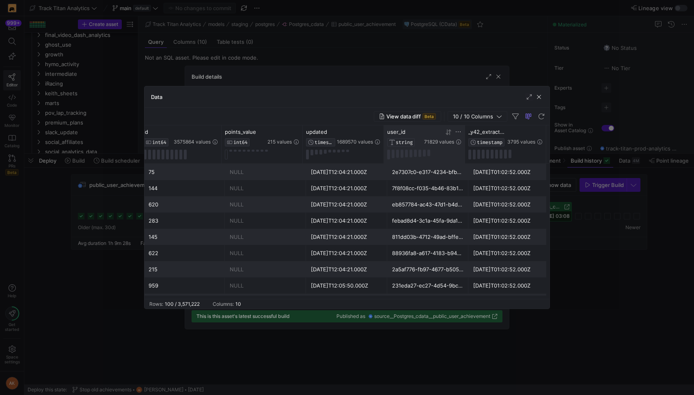
click at [459, 130] on icon at bounding box center [458, 132] width 6 height 6
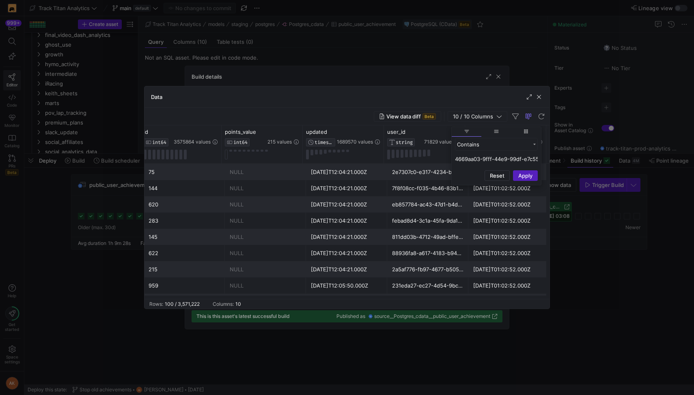
scroll to position [0, 25]
type input "4669aa03-9fff-44e9-99df-e7c55992d9b7"
click at [523, 212] on button "Apply" at bounding box center [525, 215] width 25 height 11
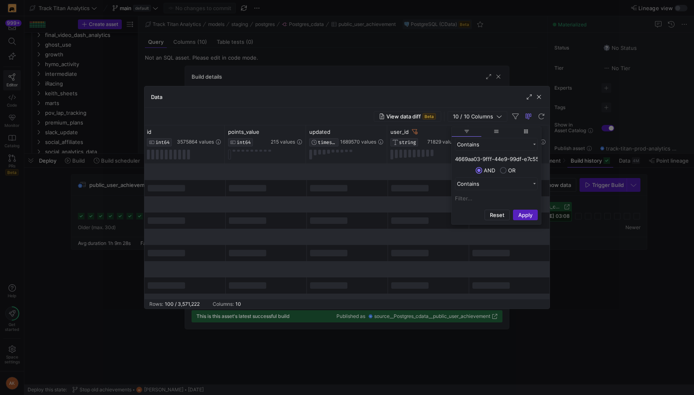
click at [379, 197] on div at bounding box center [347, 204] width 81 height 16
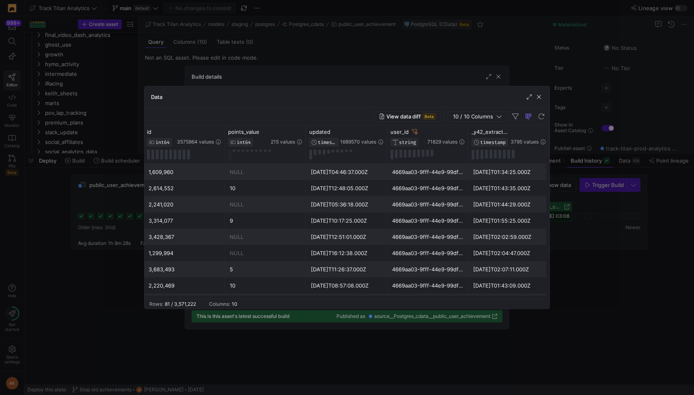
scroll to position [0, 339]
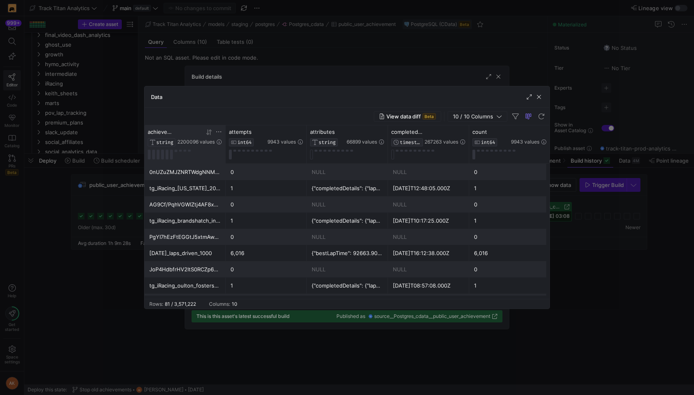
click at [220, 132] on icon at bounding box center [218, 131] width 5 height 1
type input "manual_points_update"
click at [273, 210] on button "Apply" at bounding box center [285, 215] width 25 height 11
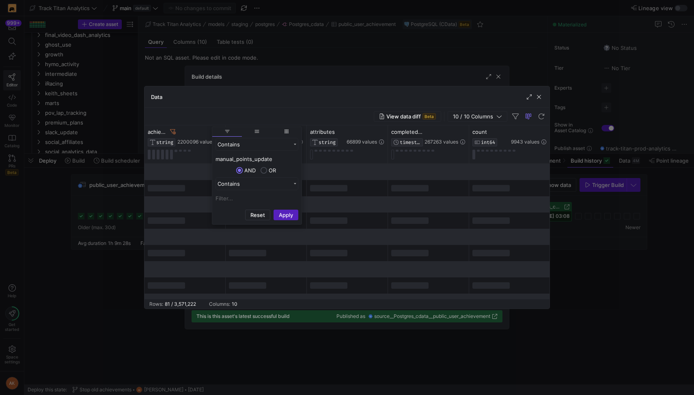
click at [246, 120] on div "View data diff Beta 10 / 10 Columns" at bounding box center [346, 116] width 405 height 17
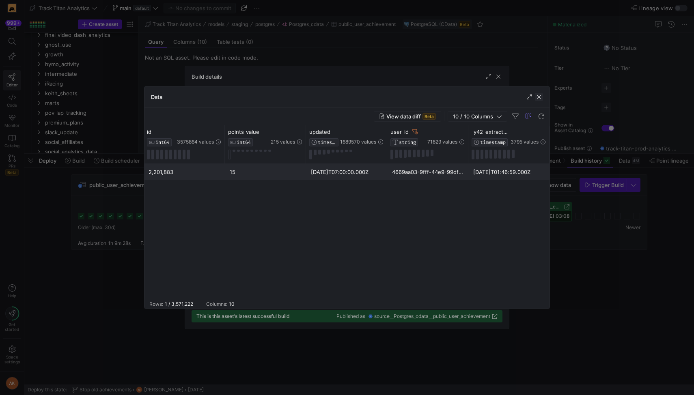
click at [539, 97] on span "button" at bounding box center [539, 97] width 8 height 8
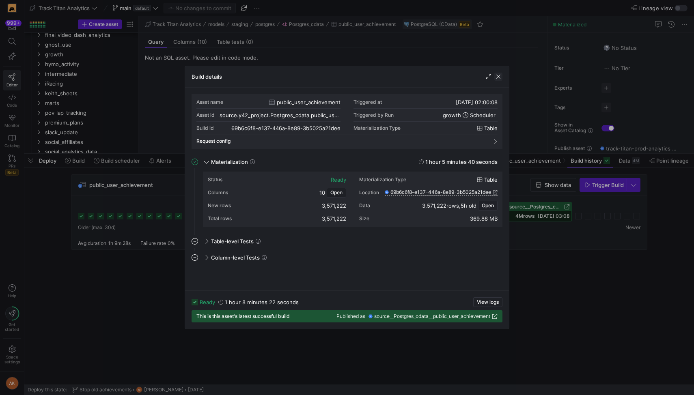
click at [498, 75] on span "button" at bounding box center [498, 77] width 8 height 8
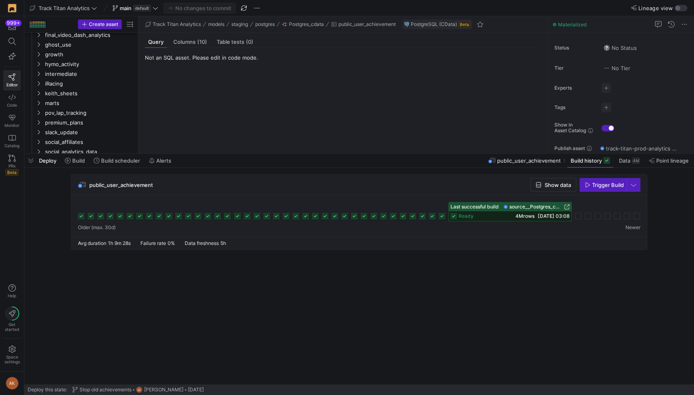
click at [412, 215] on icon at bounding box center [412, 216] width 6 height 6
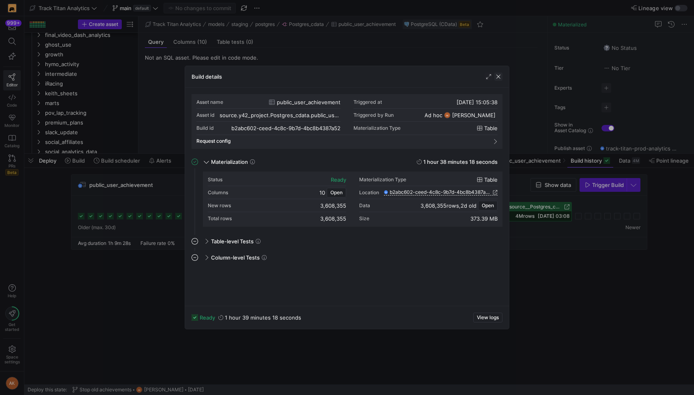
click at [498, 75] on span "button" at bounding box center [498, 77] width 8 height 8
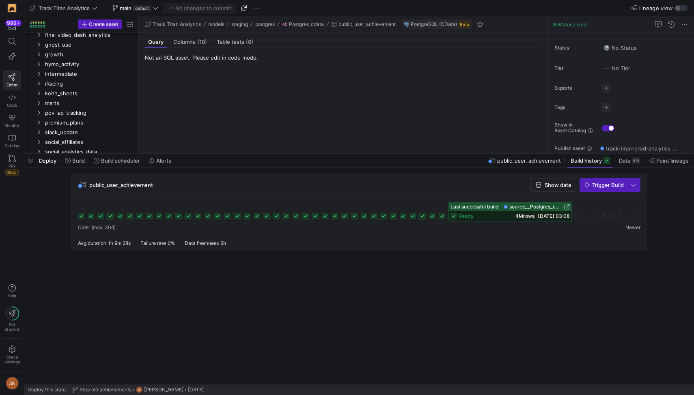
click at [384, 217] on icon at bounding box center [383, 216] width 6 height 6
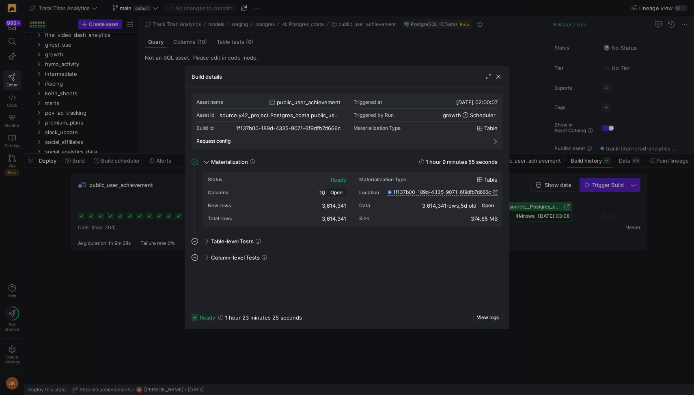
click at [489, 203] on span "Open" at bounding box center [487, 206] width 12 height 6
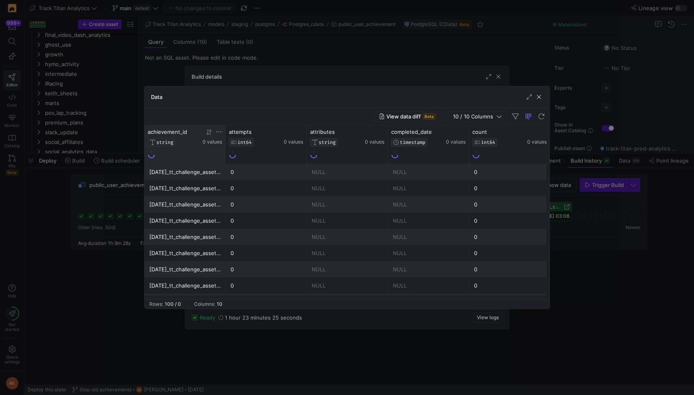
click at [218, 132] on icon at bounding box center [218, 131] width 5 height 1
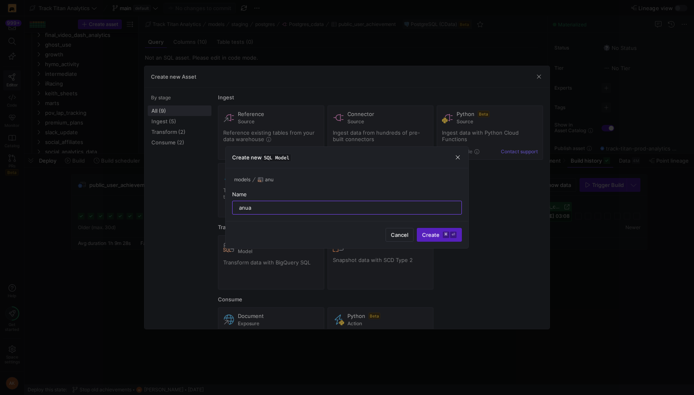
type input "anual"
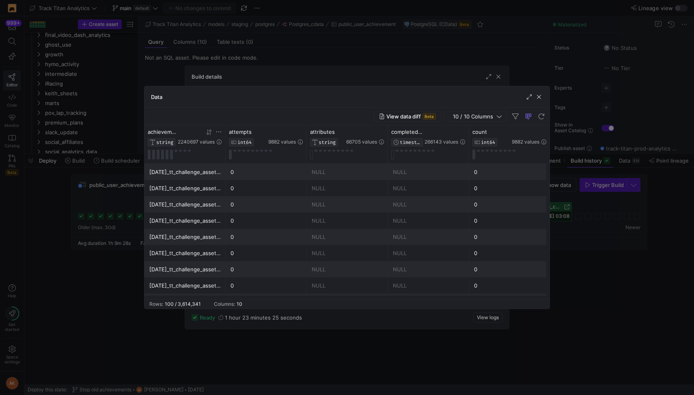
click at [220, 130] on icon at bounding box center [218, 132] width 6 height 6
type input "manual_points_update"
click at [281, 215] on button "Apply" at bounding box center [285, 215] width 25 height 11
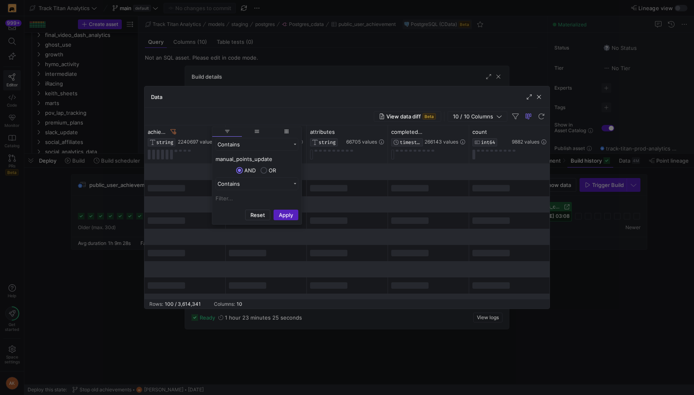
click at [370, 207] on div at bounding box center [347, 204] width 81 height 16
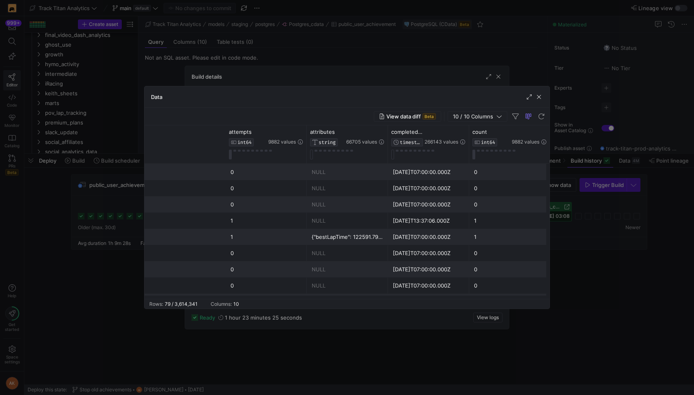
scroll to position [0, 410]
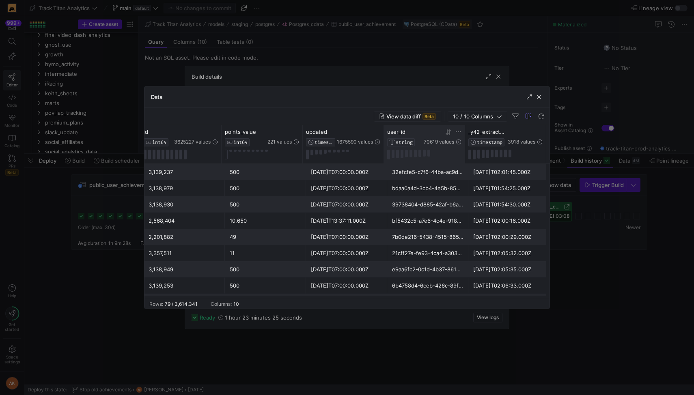
click at [458, 130] on icon at bounding box center [458, 132] width 6 height 6
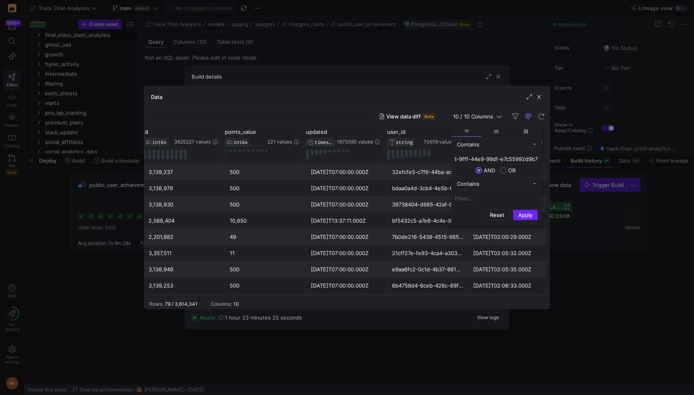
type input "4669aa03-9fff-44e9-99df-e7c55992d9b7"
click at [522, 211] on button "Apply" at bounding box center [525, 215] width 25 height 11
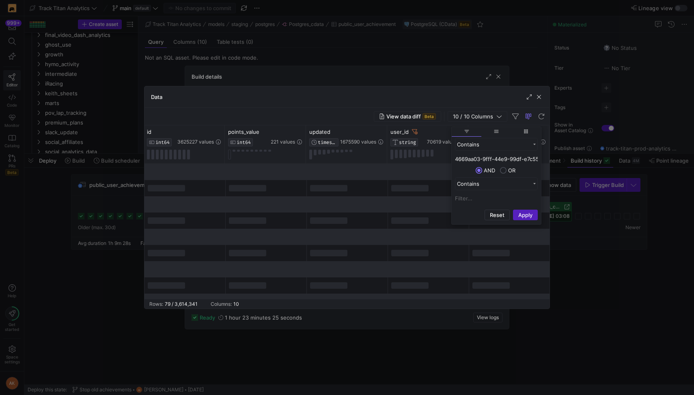
click at [380, 231] on div at bounding box center [347, 237] width 81 height 16
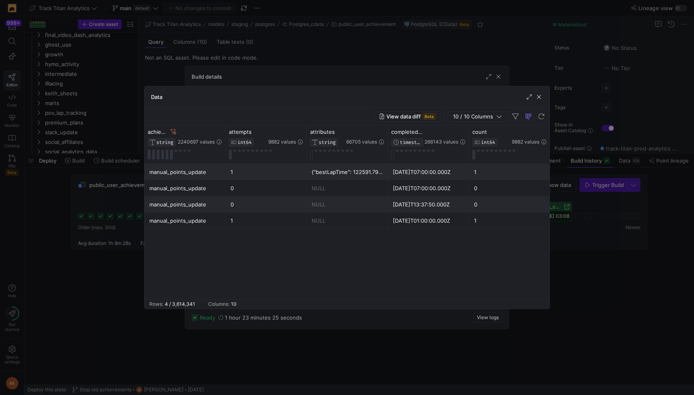
scroll to position [0, 406]
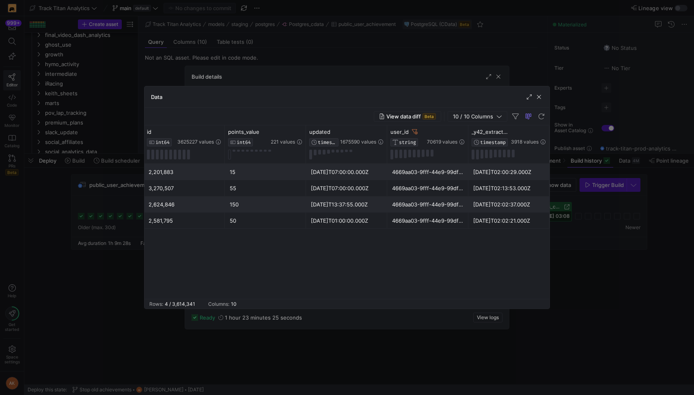
click at [404, 167] on div "4669aa03-9fff-44e9-99df-e7c55992d9b7" at bounding box center [427, 172] width 71 height 16
click at [440, 171] on div "4669aa03-9fff-44e9-99df-e7c55992d9b7" at bounding box center [427, 172] width 71 height 16
click at [415, 131] on icon at bounding box center [415, 131] width 6 height 5
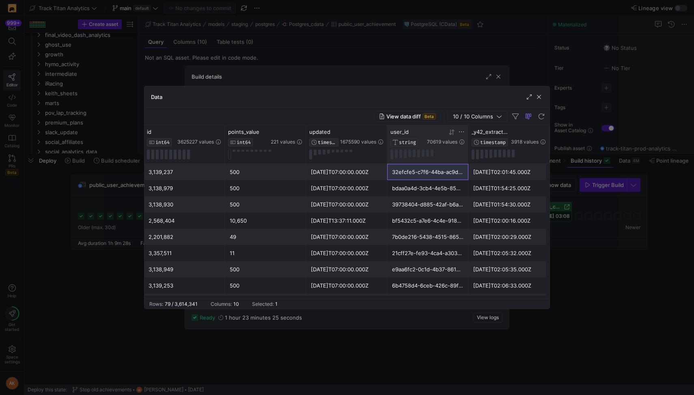
scroll to position [0, 410]
click at [450, 131] on icon at bounding box center [448, 132] width 6 height 6
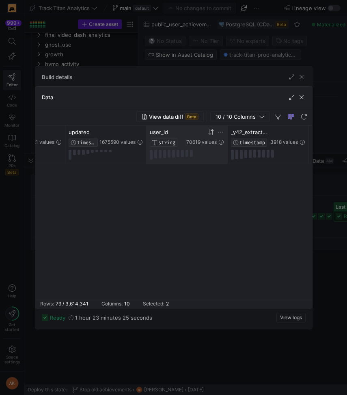
scroll to position [0, 0]
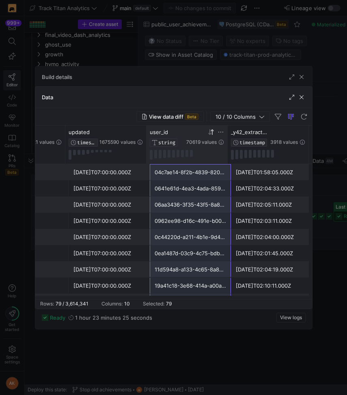
drag, startPoint x: 187, startPoint y: 289, endPoint x: 185, endPoint y: 159, distance: 130.2
click at [185, 159] on div "id INT64 3625227 values points_value INT64 221 values updated TIMESTAMP 1675590…" at bounding box center [173, 213] width 277 height 174
click at [219, 132] on icon at bounding box center [220, 132] width 6 height 6
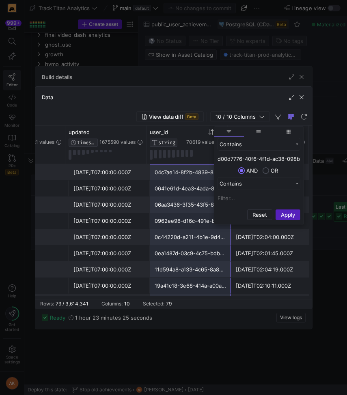
scroll to position [0, 25]
type input "d00d7776-40f6-4f1d-ac38-098b757d9af9"
click at [289, 213] on button "Apply" at bounding box center [287, 215] width 25 height 11
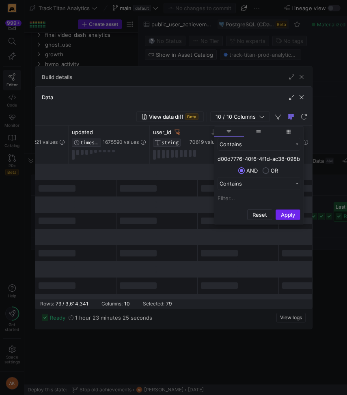
scroll to position [0, 535]
click at [240, 275] on div at bounding box center [238, 270] width 81 height 16
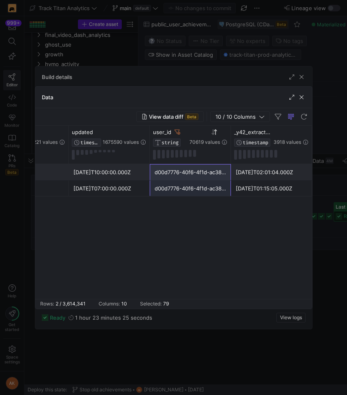
click at [215, 190] on div "d00d7776-40f6-4f1d-ac38-098b757d9af9" at bounding box center [190, 189] width 71 height 16
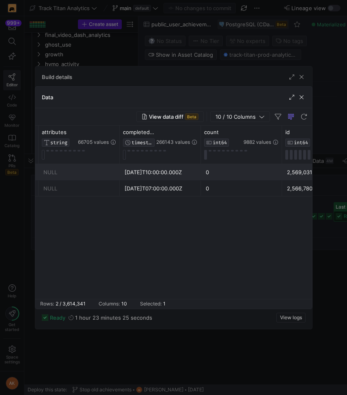
scroll to position [0, 182]
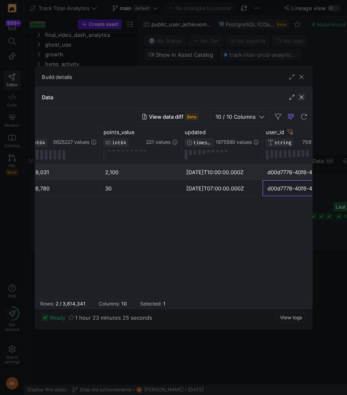
click at [302, 97] on span "button" at bounding box center [301, 97] width 8 height 8
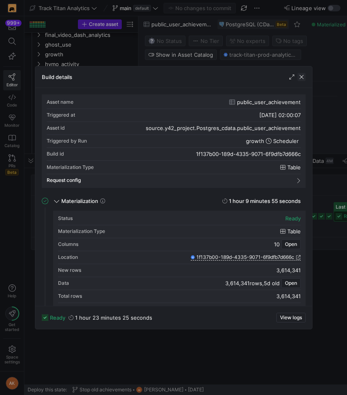
click at [301, 76] on span "button" at bounding box center [301, 77] width 8 height 8
